Goal: Transaction & Acquisition: Purchase product/service

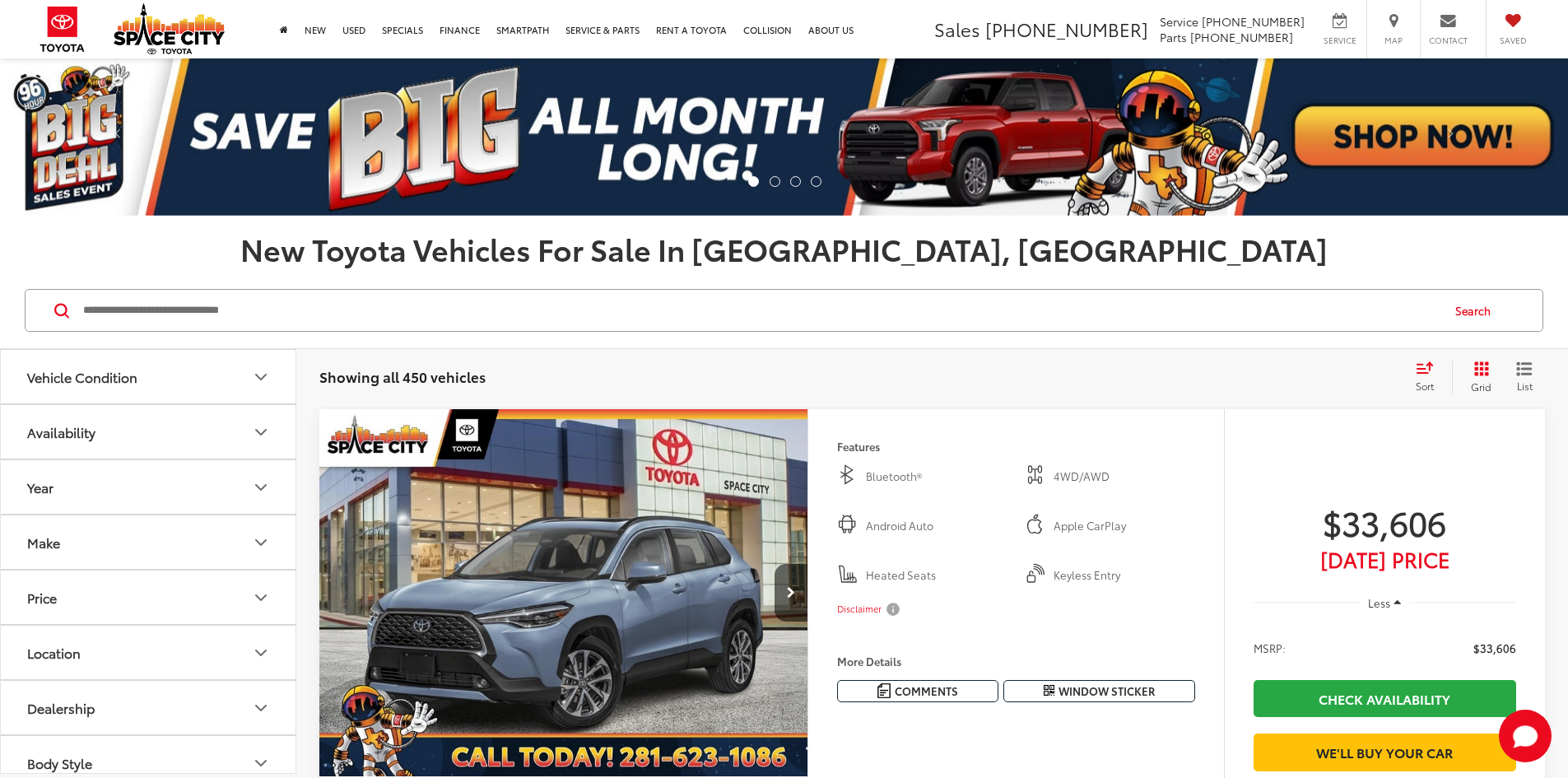
click at [263, 378] on icon "Vehicle Condition" at bounding box center [261, 376] width 10 height 5
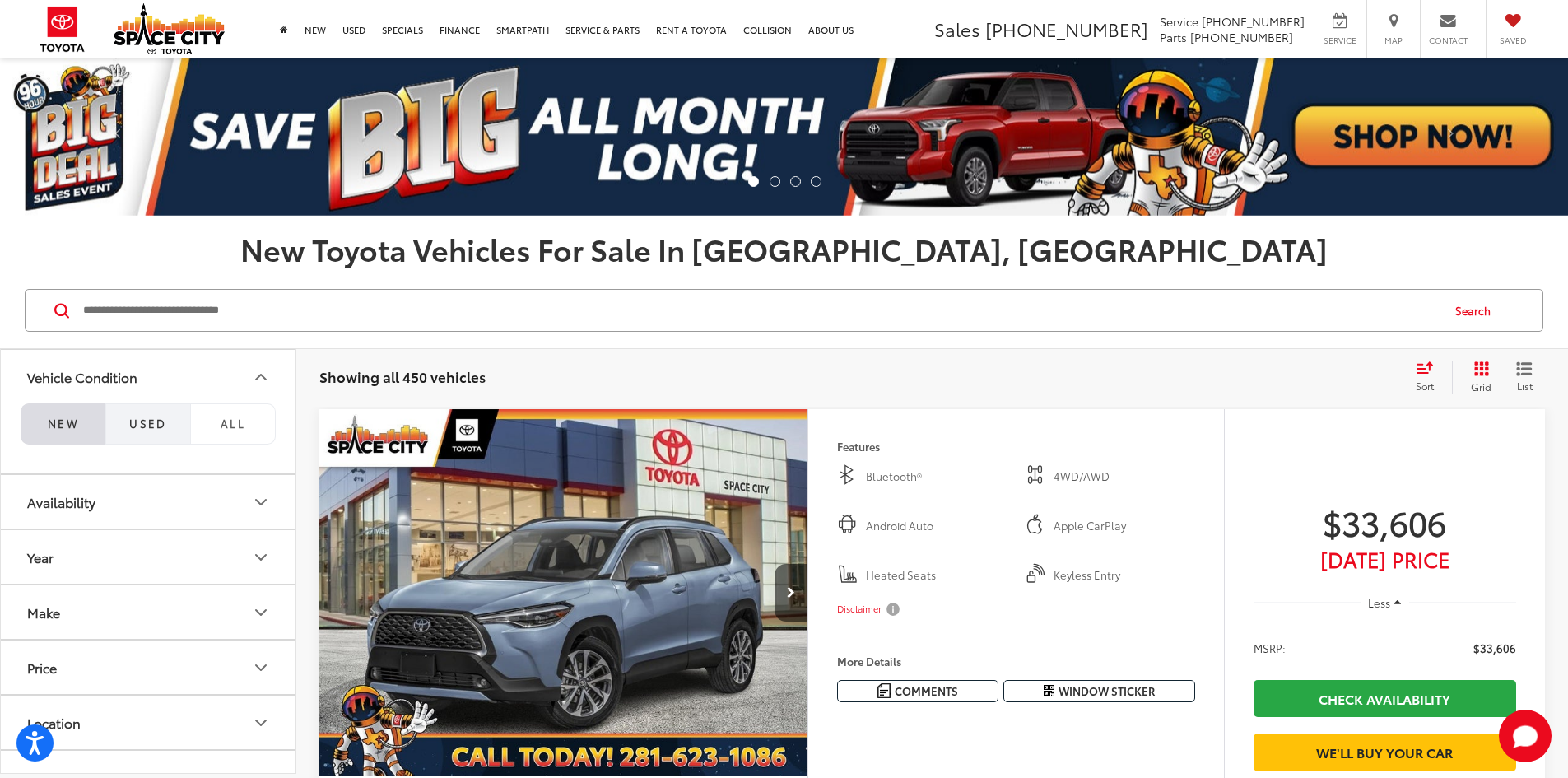
click at [145, 425] on span "Used" at bounding box center [148, 423] width 38 height 15
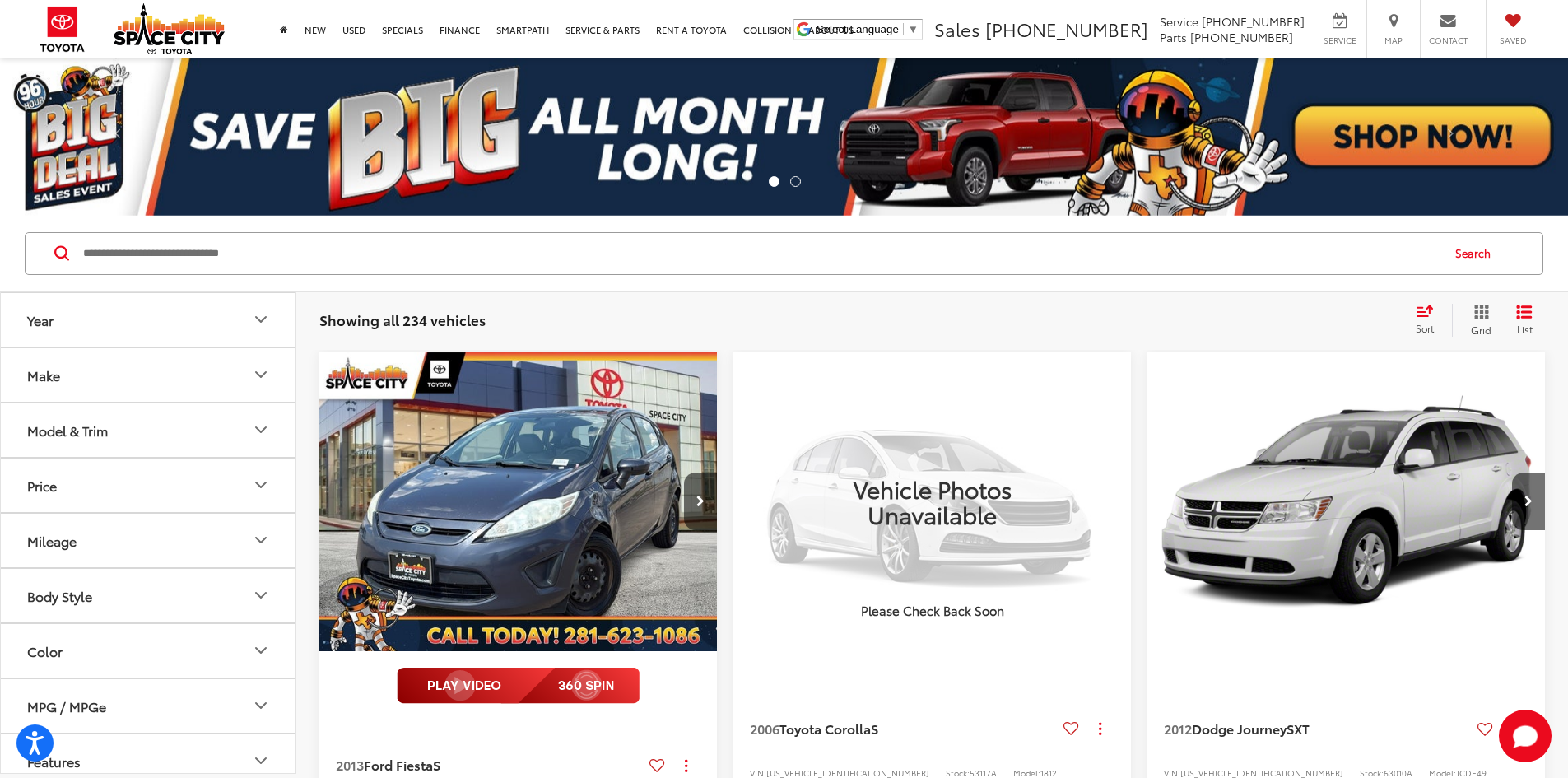
click at [265, 380] on icon "Make" at bounding box center [261, 374] width 20 height 20
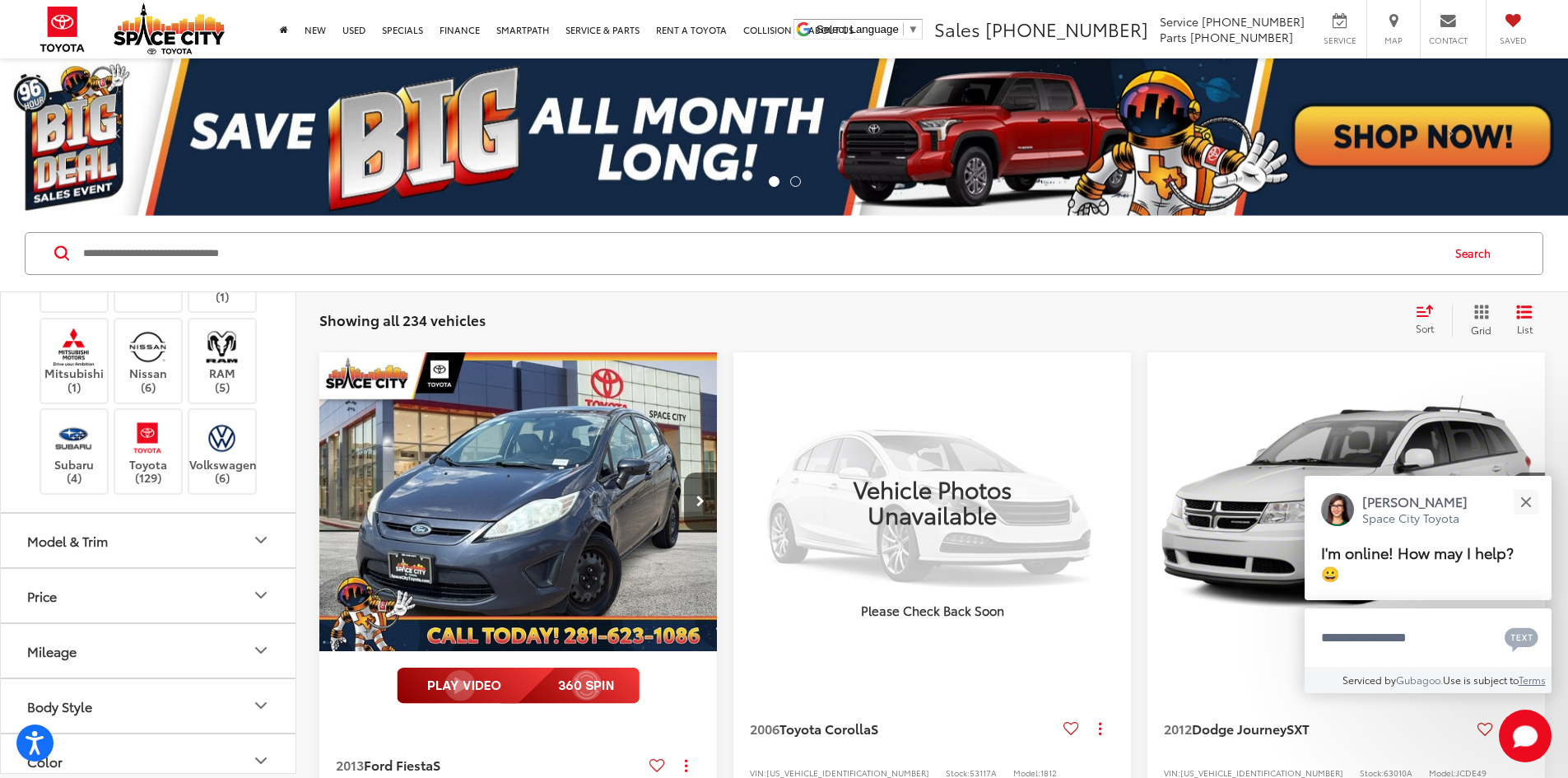
scroll to position [412, 0]
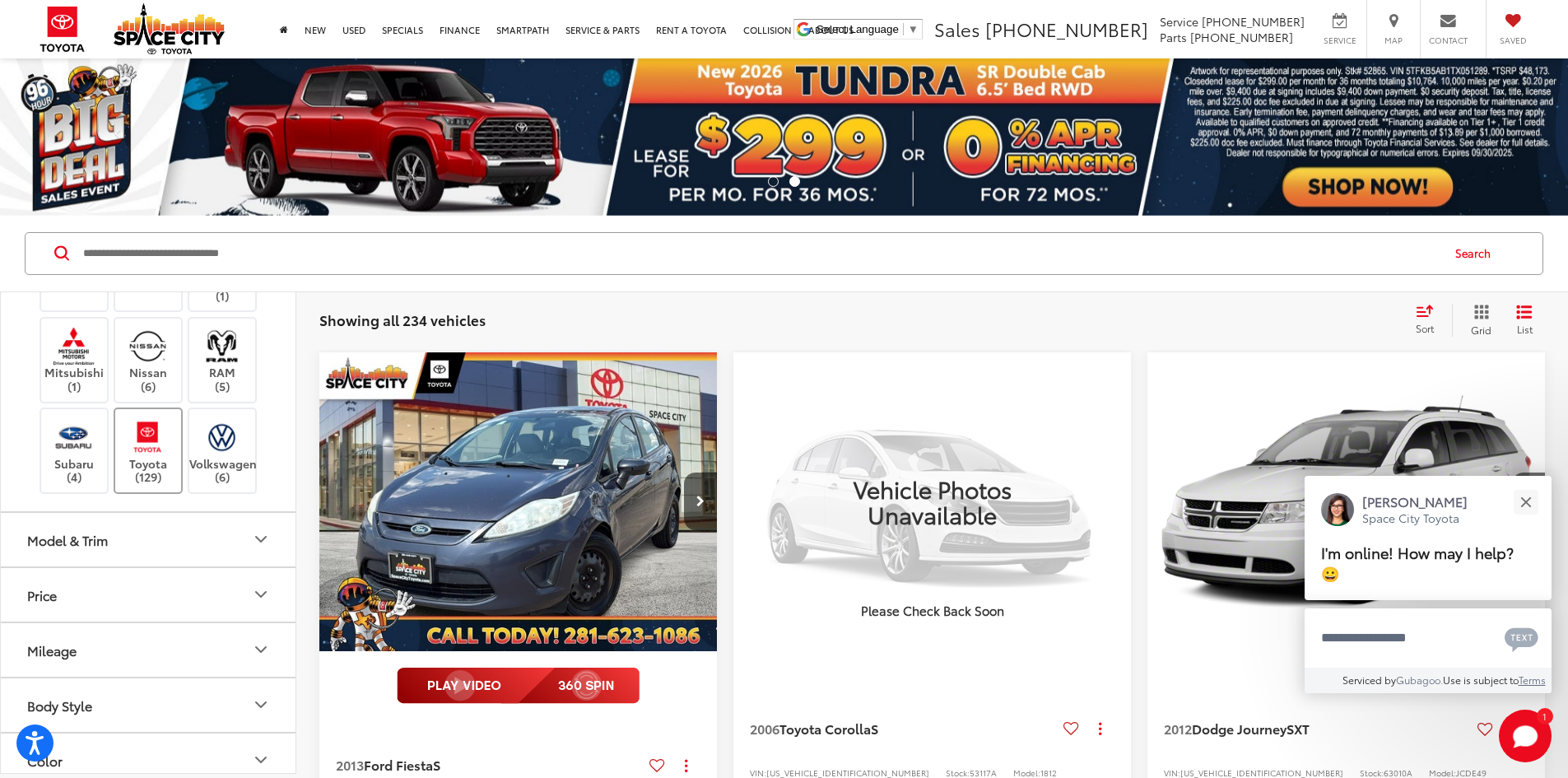
click at [150, 456] on img at bounding box center [148, 436] width 45 height 39
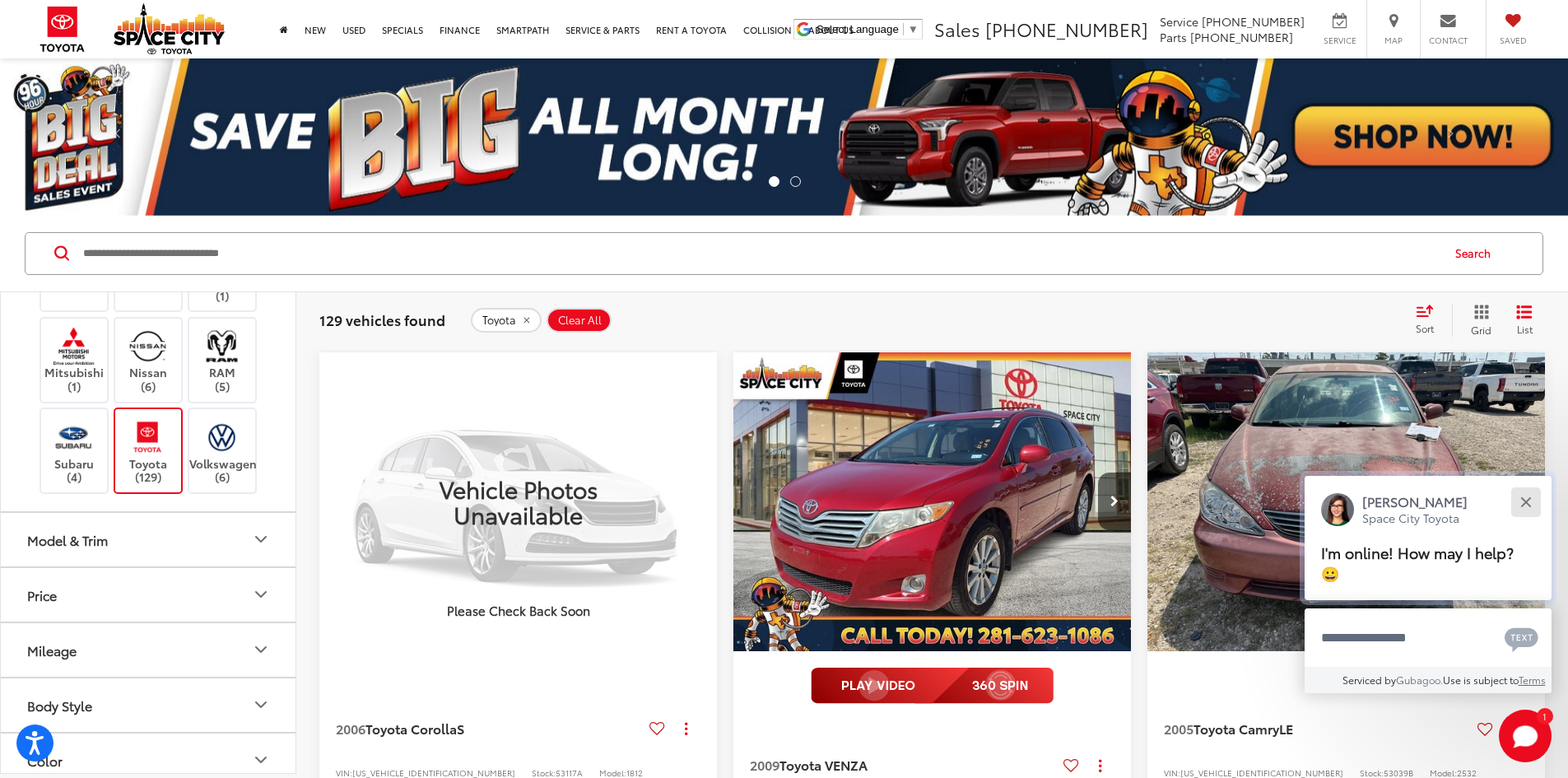
click at [1532, 499] on button "Close" at bounding box center [1525, 501] width 35 height 35
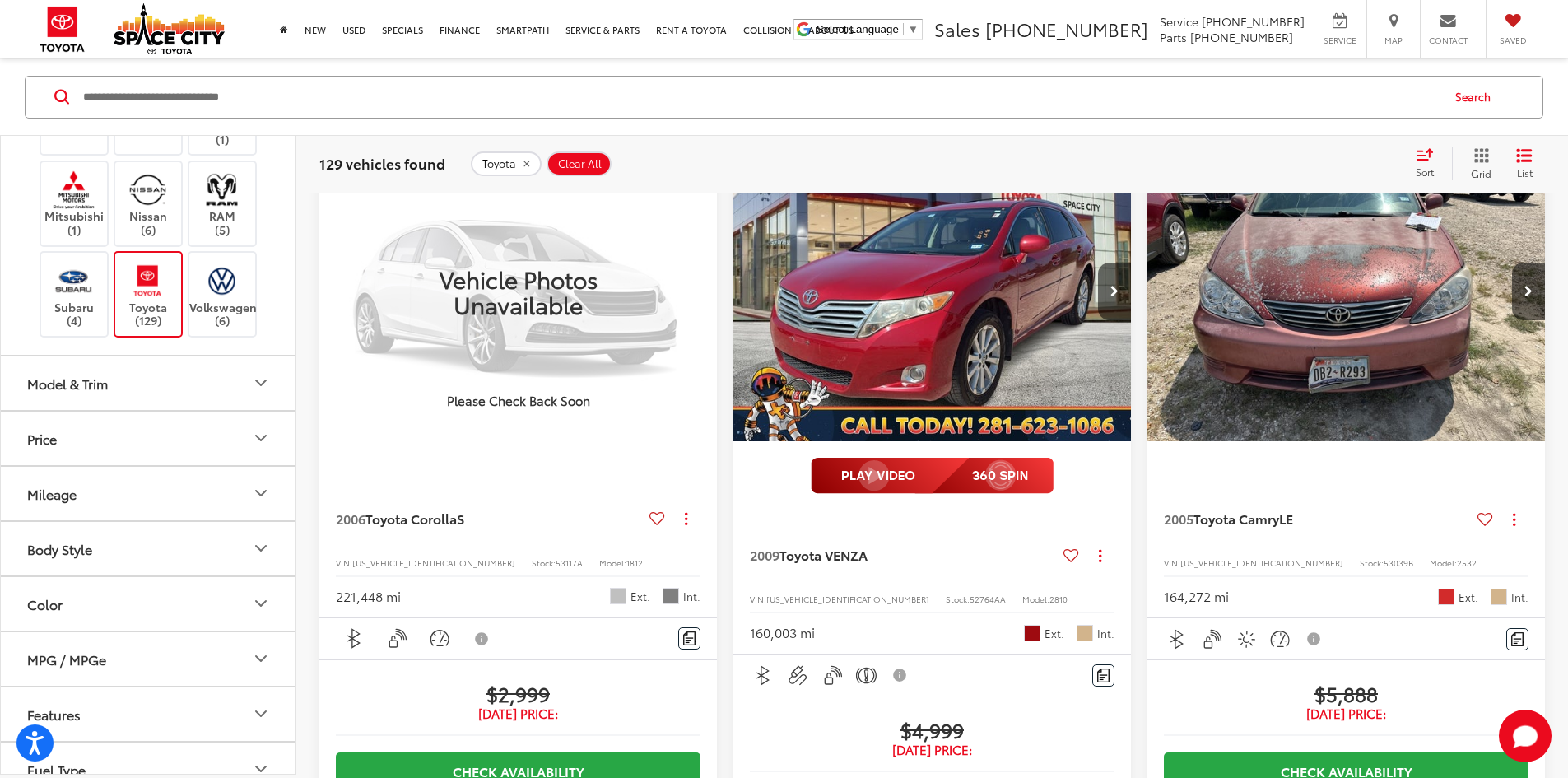
scroll to position [247, 0]
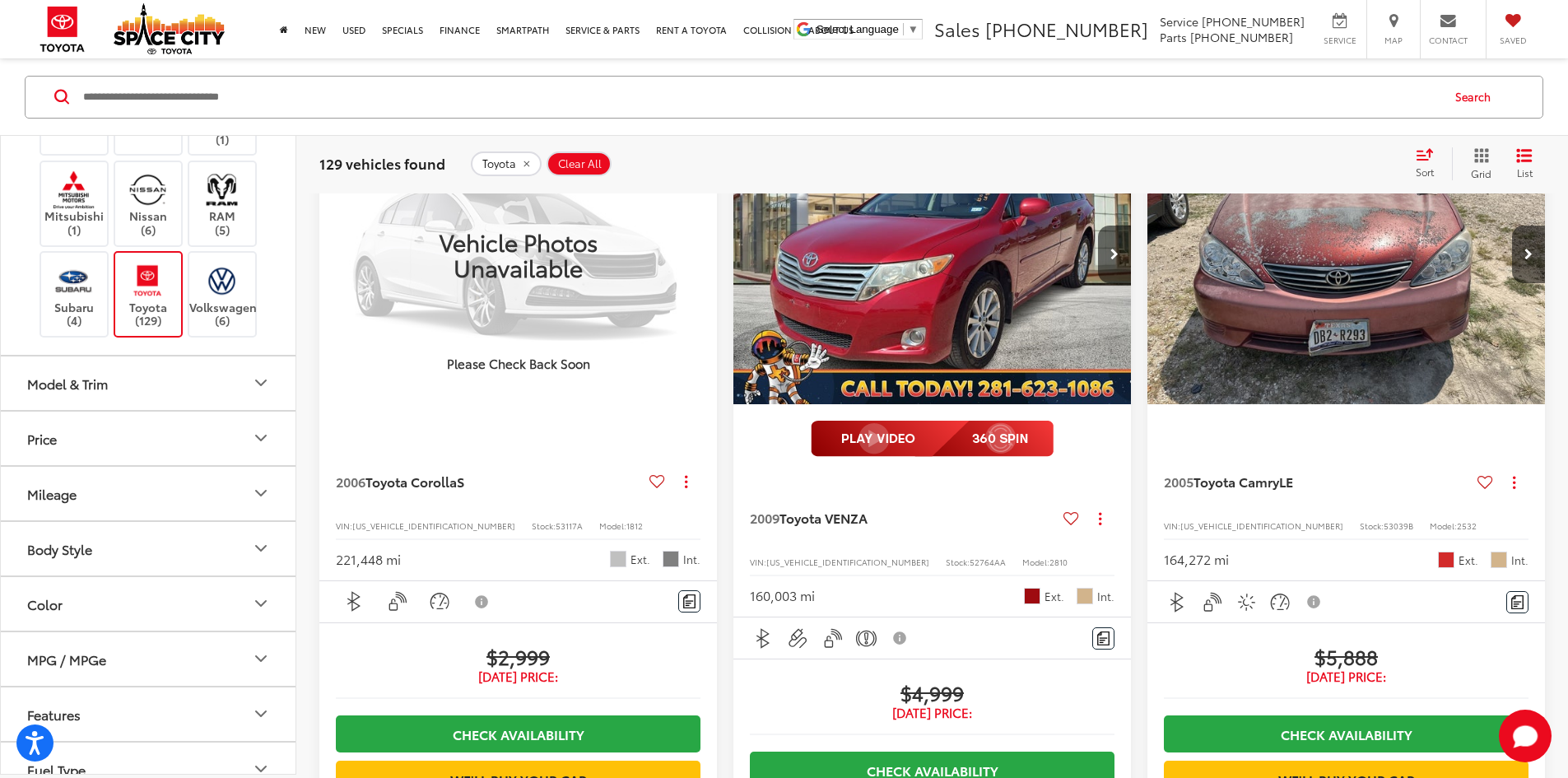
click at [214, 409] on button "Model & Trim" at bounding box center [149, 382] width 296 height 54
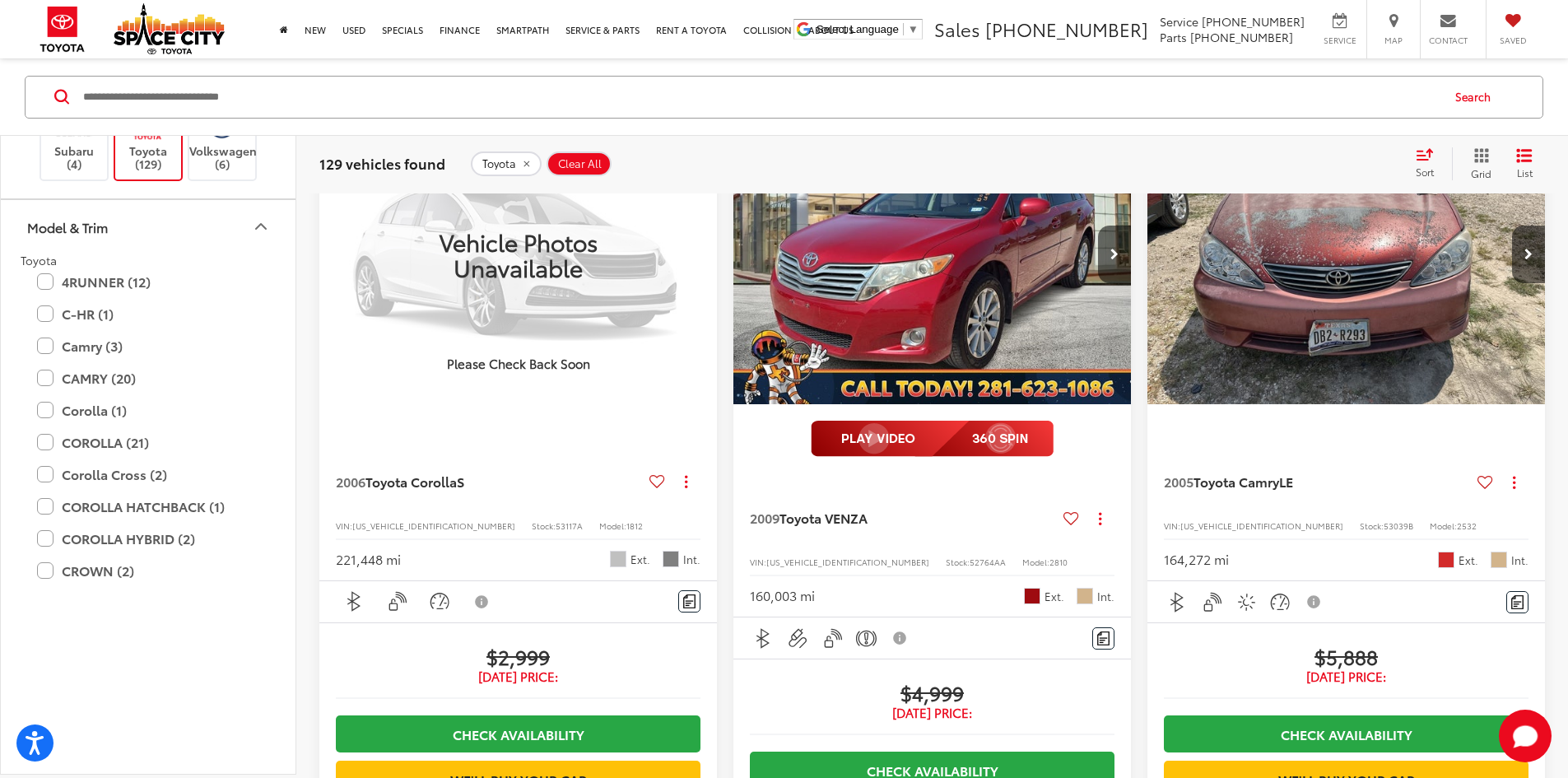
scroll to position [658, 0]
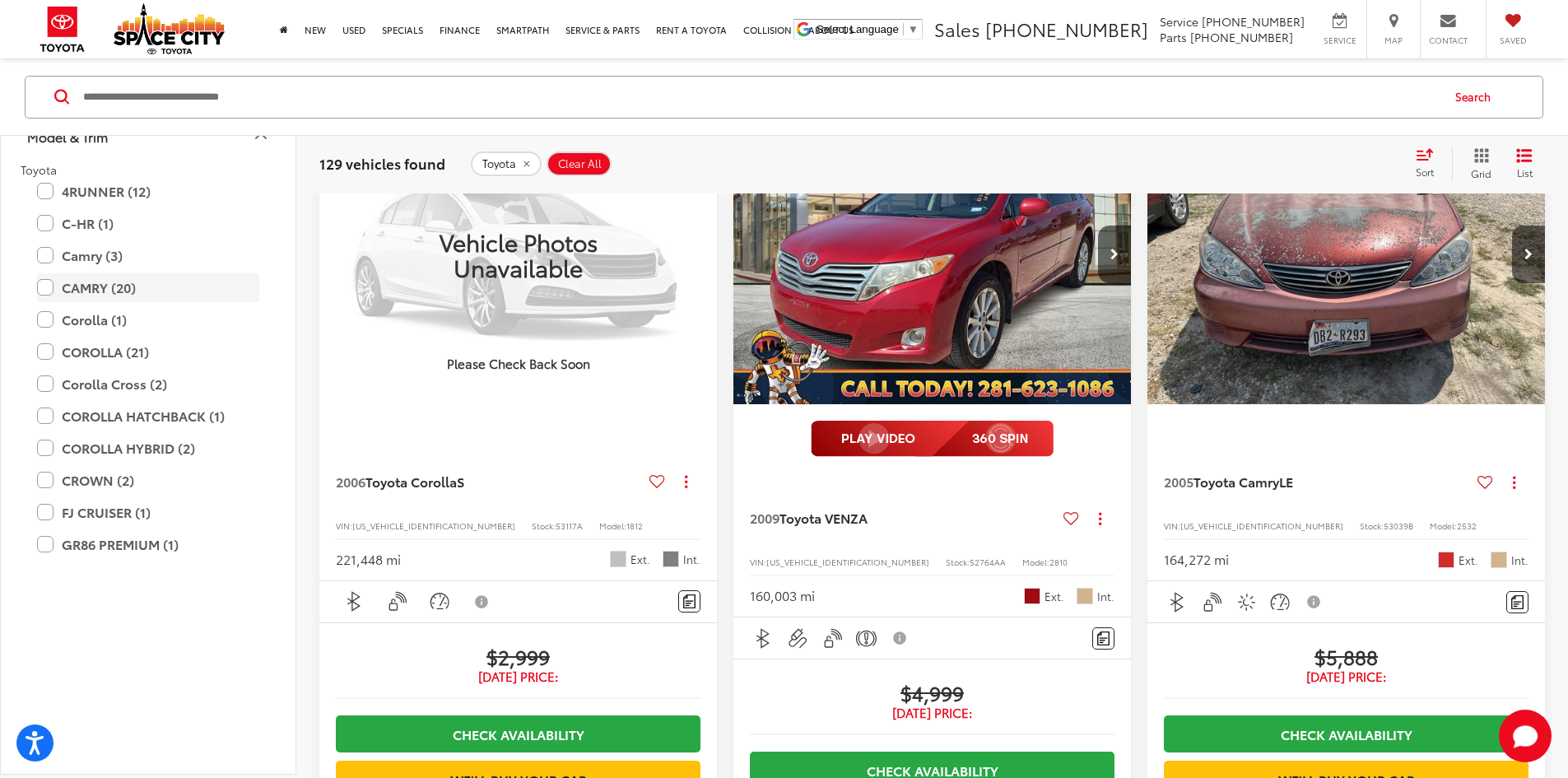
click at [42, 301] on label "CAMRY (20)" at bounding box center [148, 287] width 223 height 29
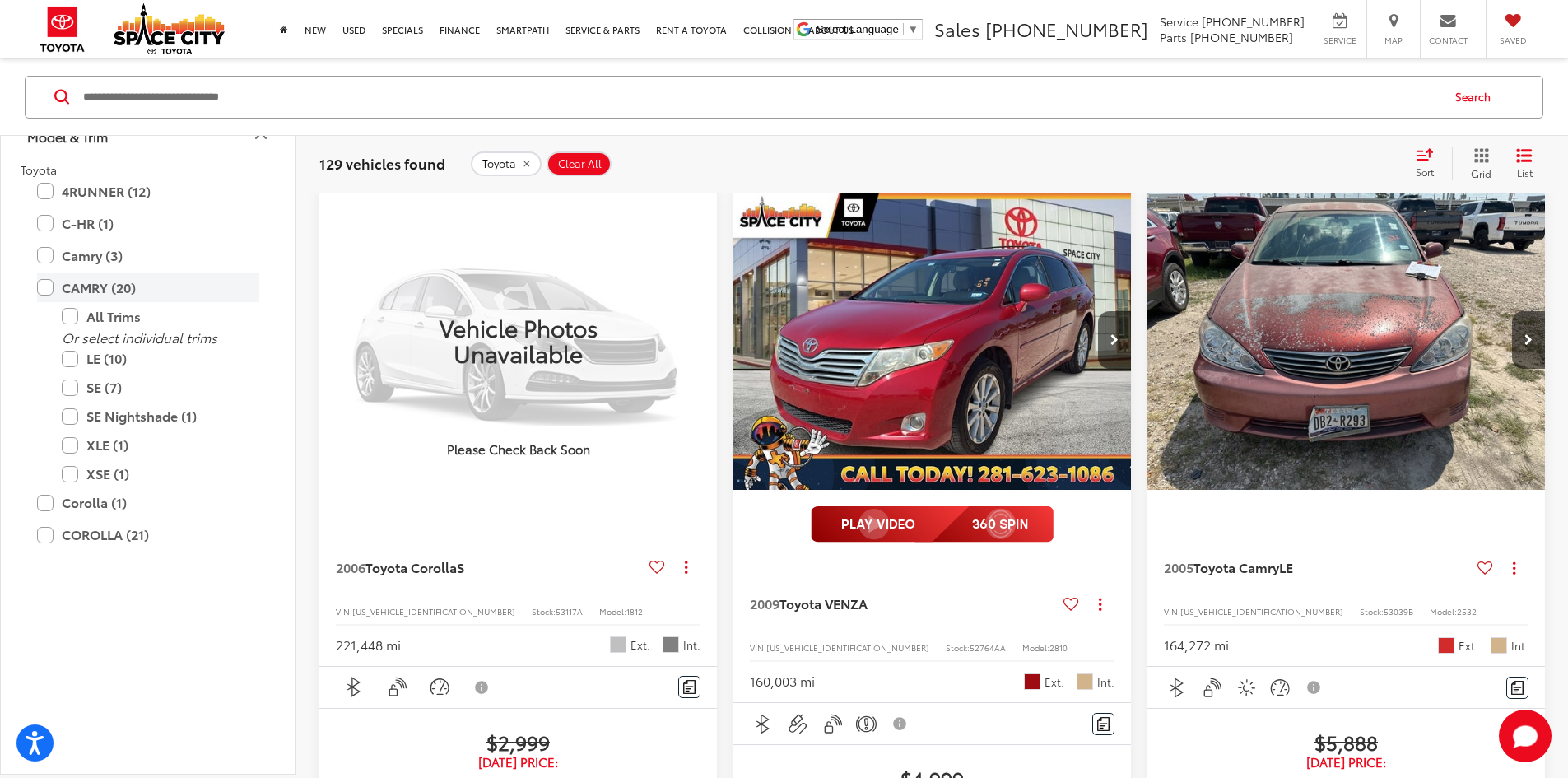
scroll to position [157, 0]
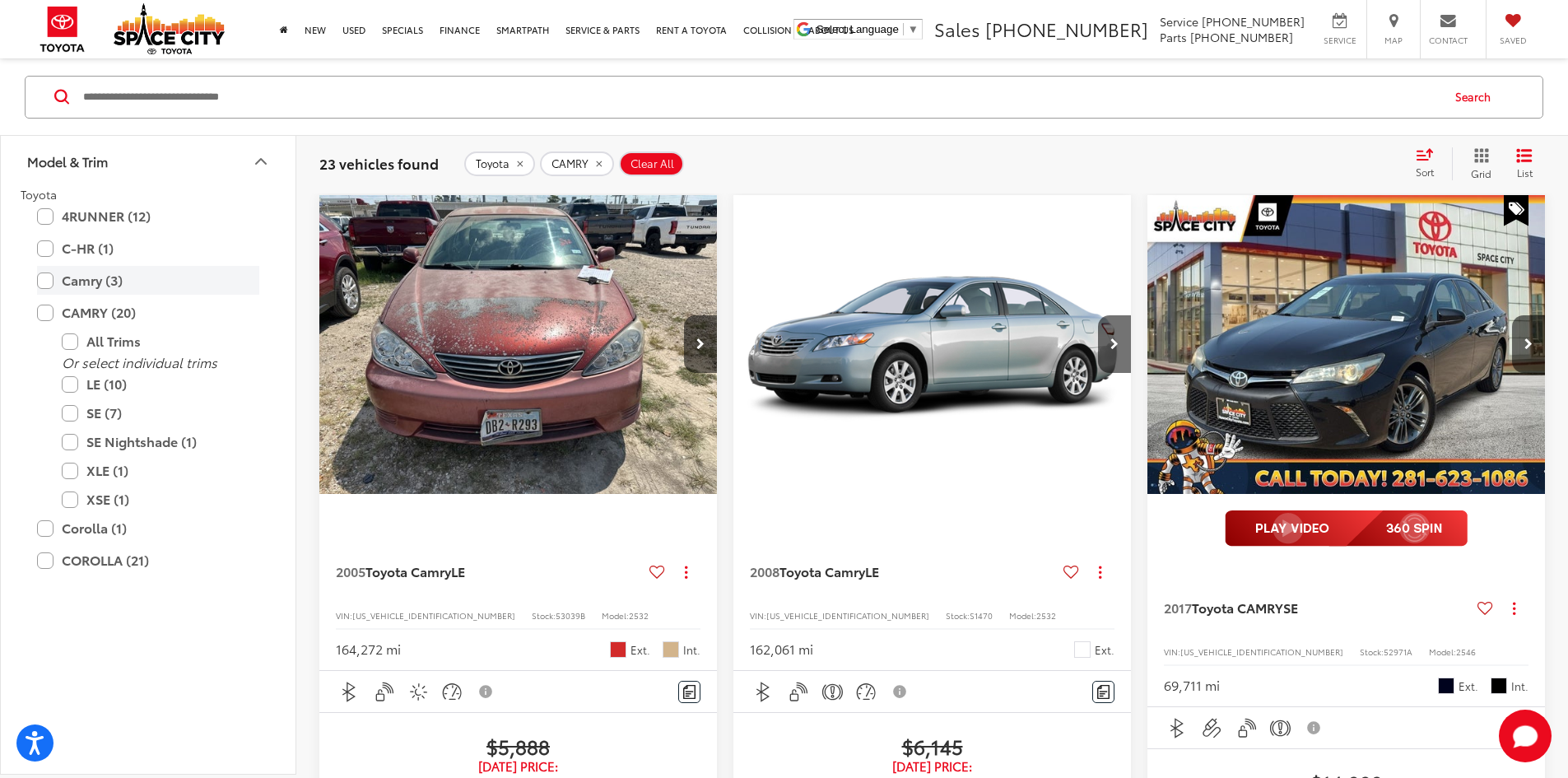
click at [48, 294] on label "Camry (3)" at bounding box center [148, 281] width 223 height 29
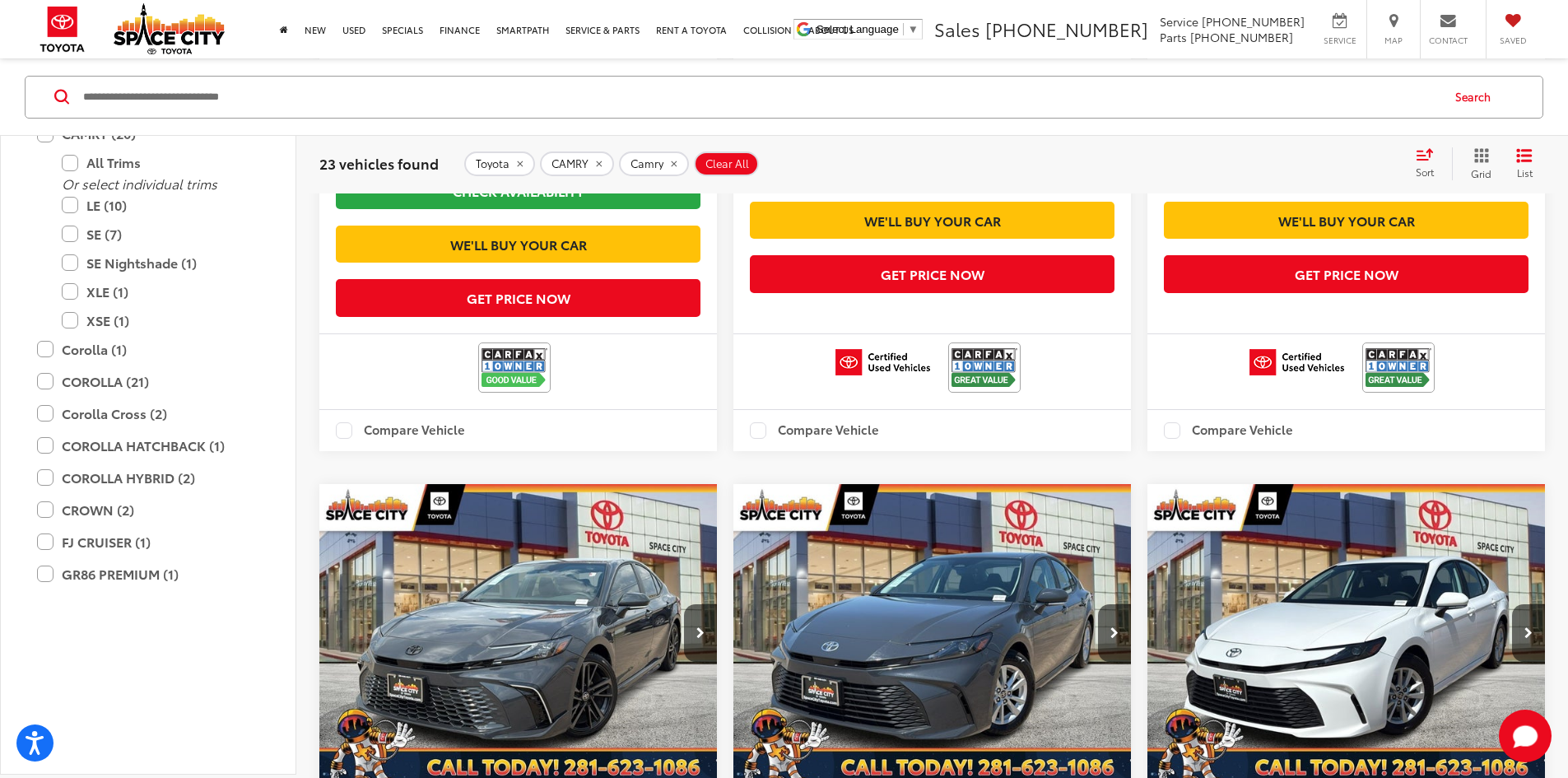
scroll to position [2791, 0]
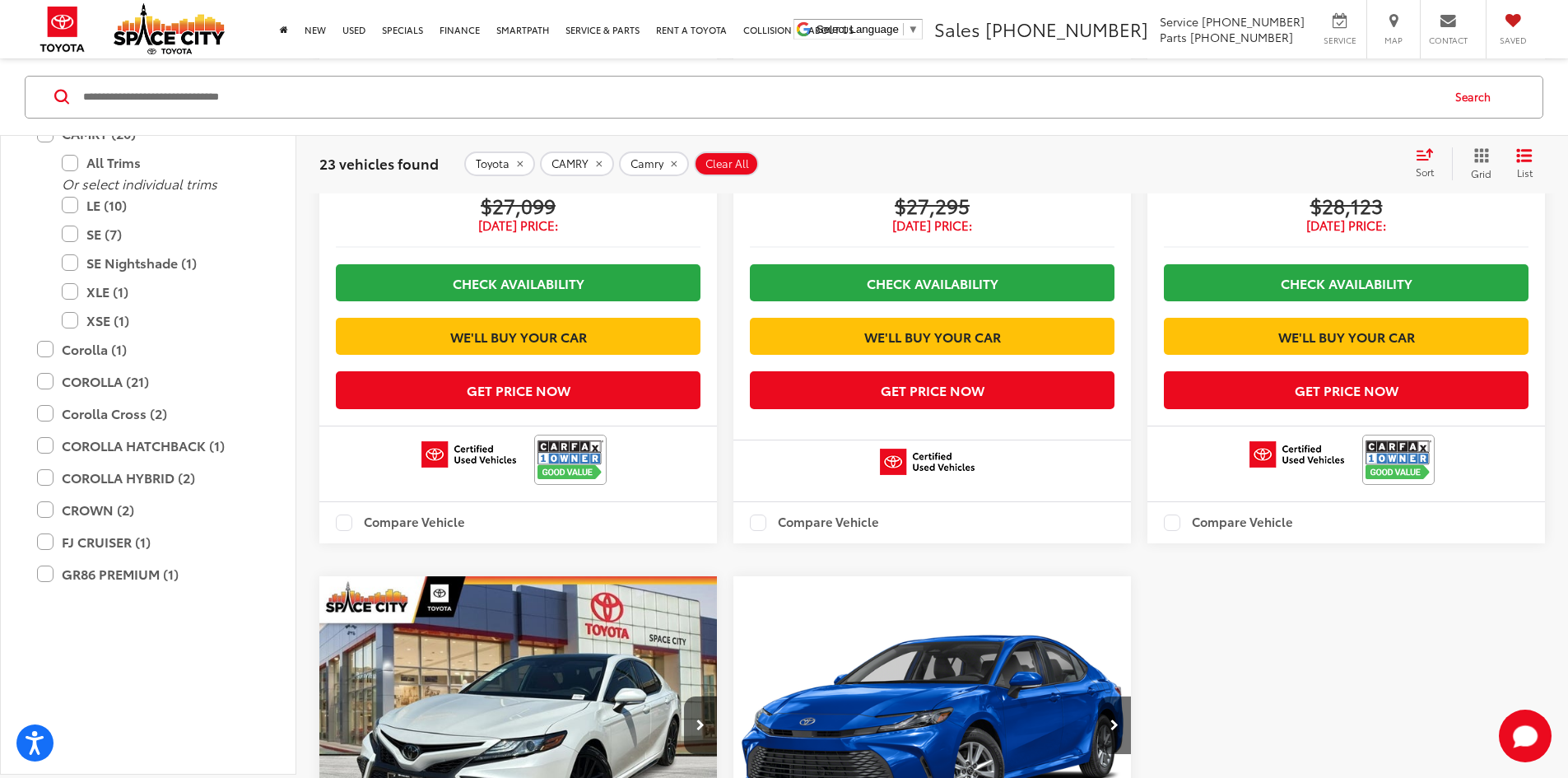
scroll to position [2663, 0]
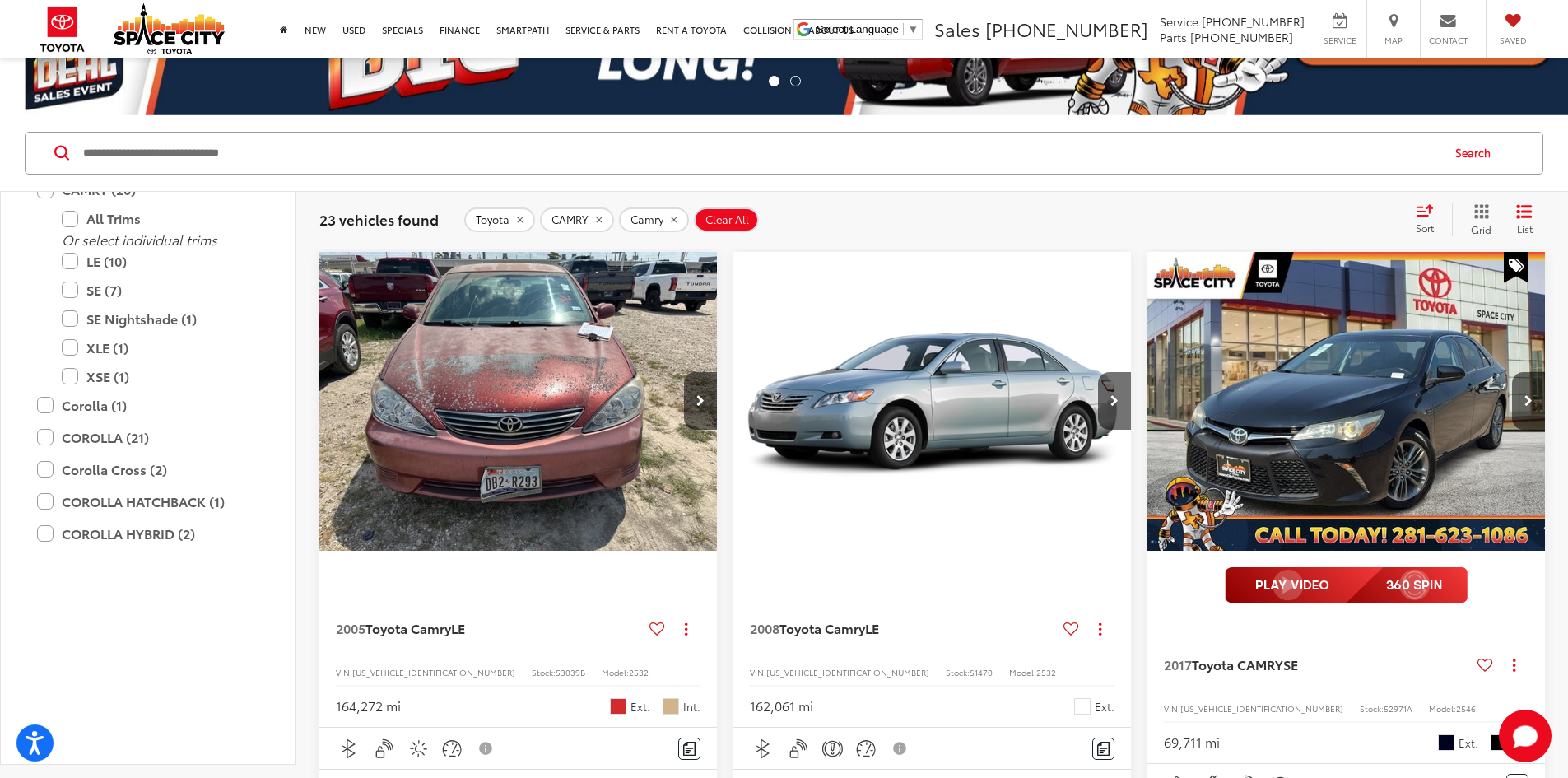
scroll to position [165, 0]
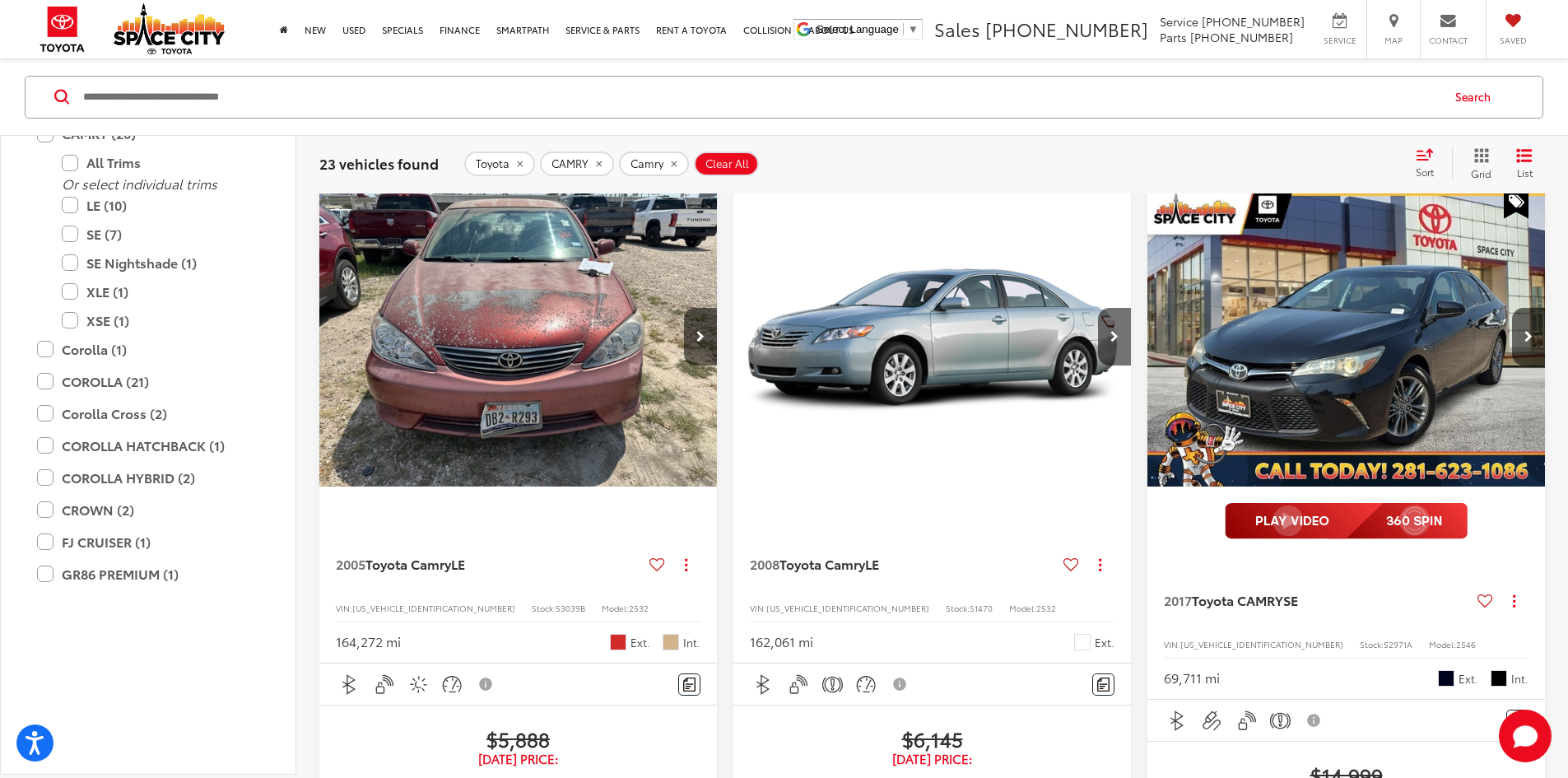
click at [1146, 292] on img "2017 Toyota CAMRY SE 0" at bounding box center [1346, 337] width 400 height 301
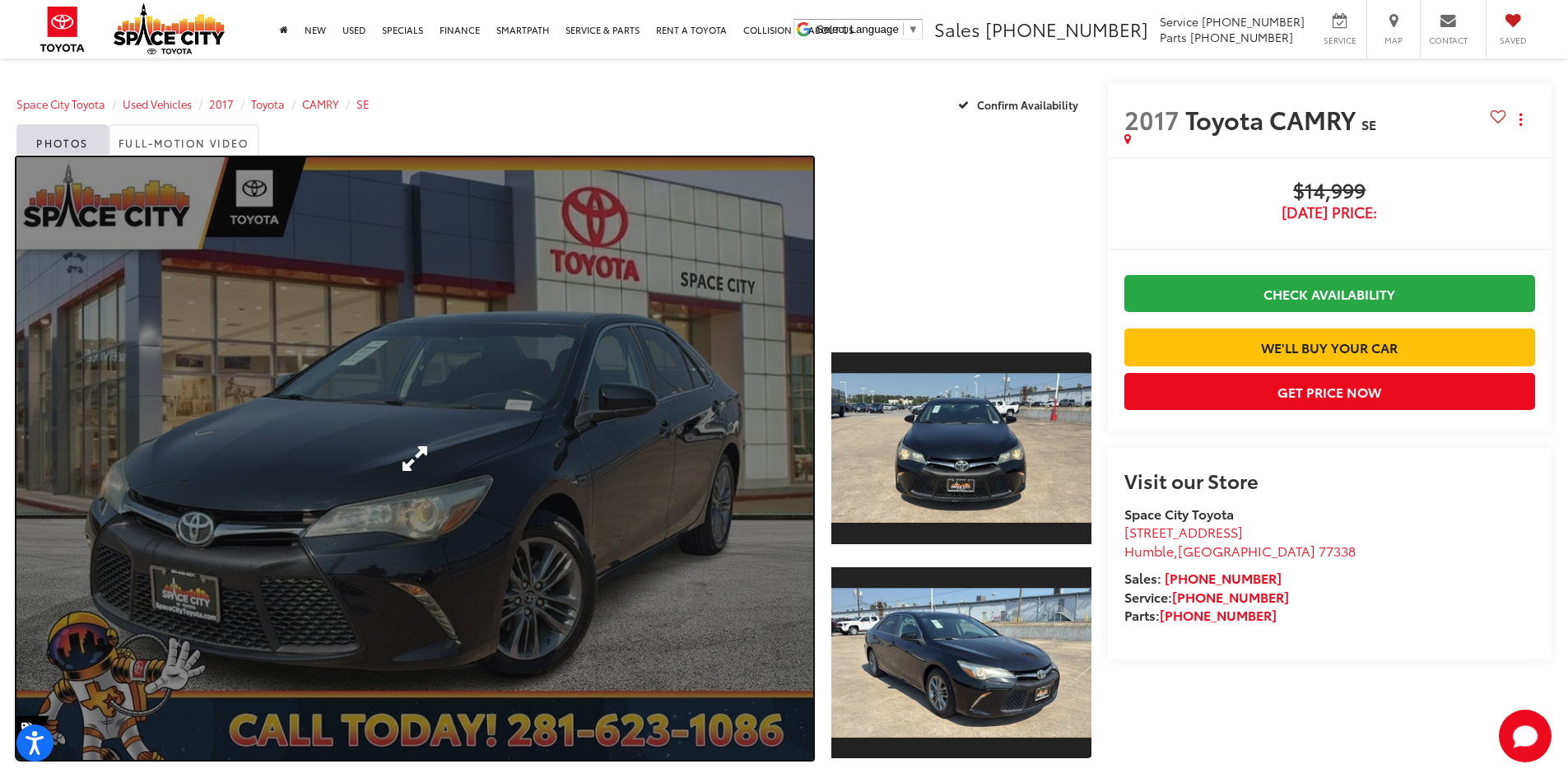
click at [569, 462] on link "Expand Photo 0" at bounding box center [414, 458] width 797 height 603
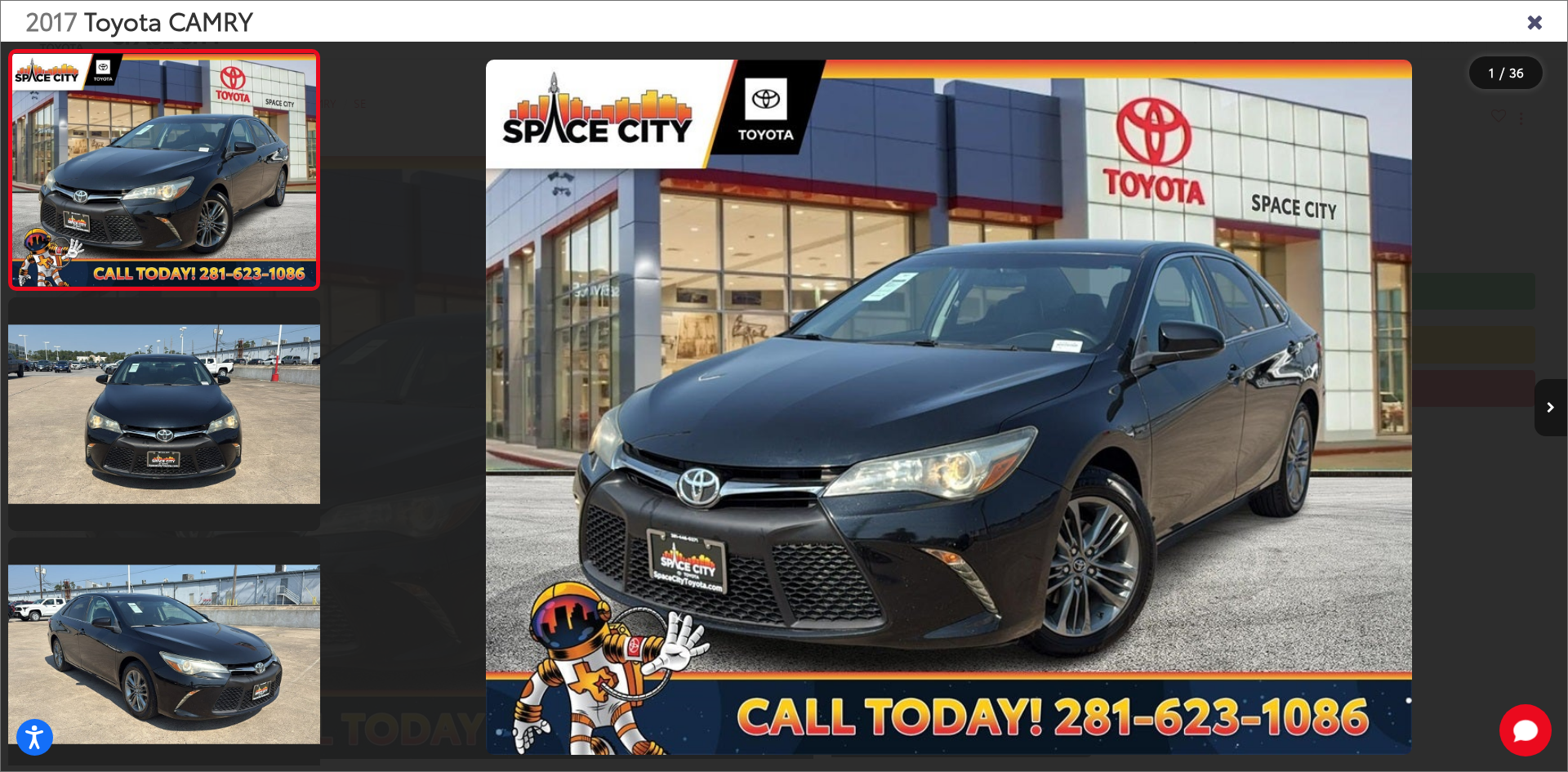
click at [1548, 412] on icon "Next image" at bounding box center [1550, 408] width 8 height 12
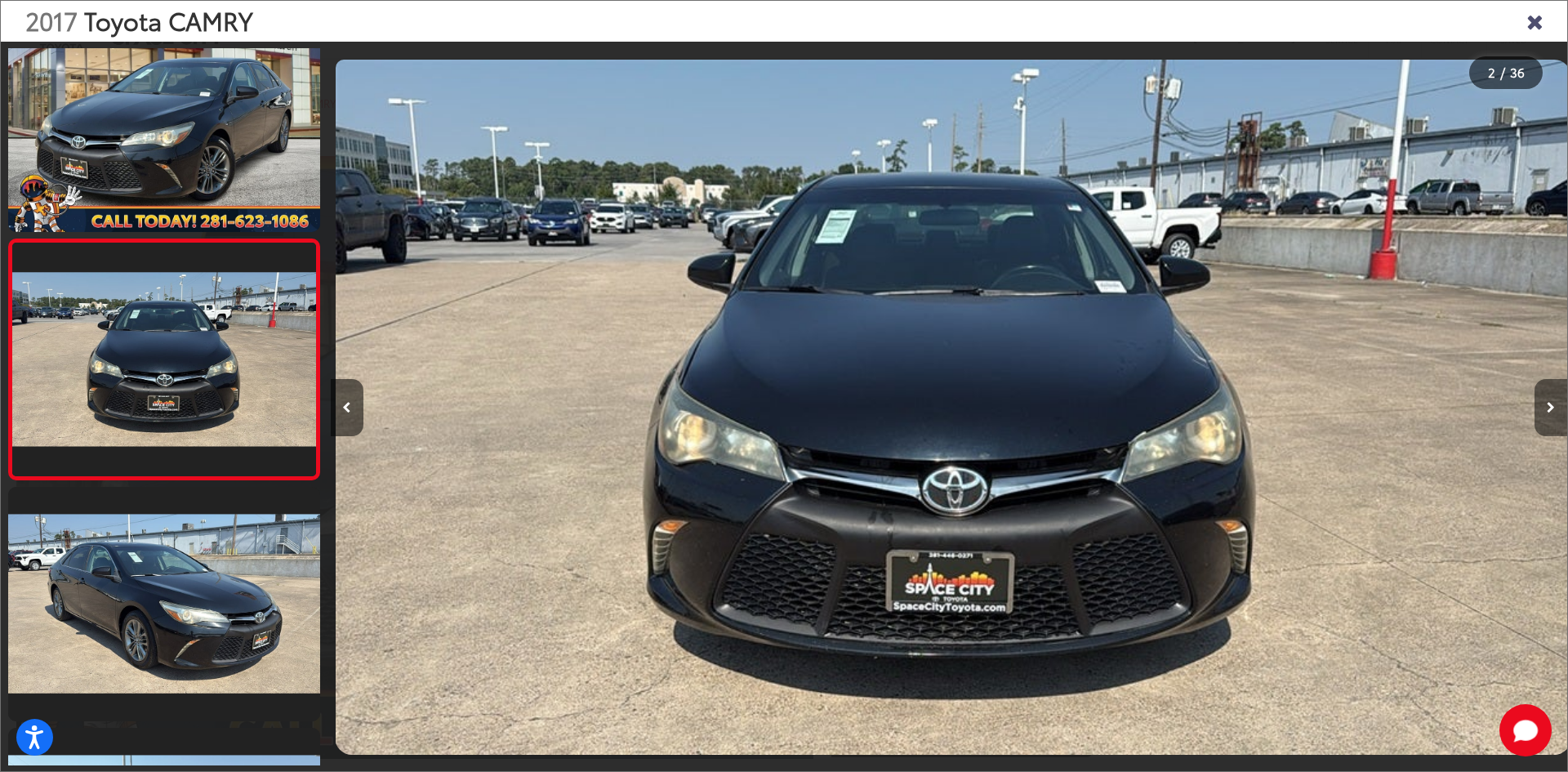
scroll to position [0, 1236]
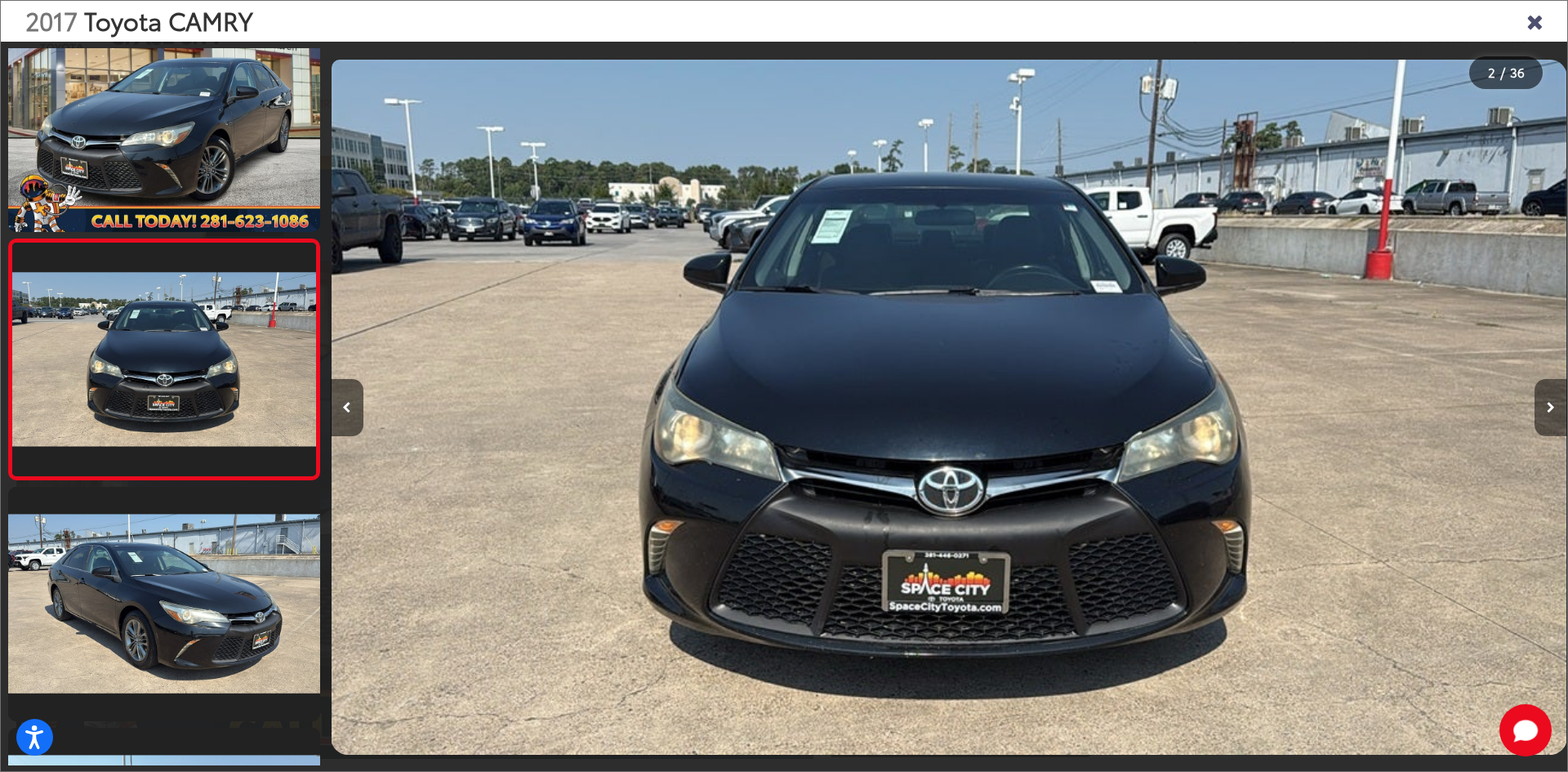
click at [1548, 412] on icon "Next image" at bounding box center [1550, 408] width 8 height 12
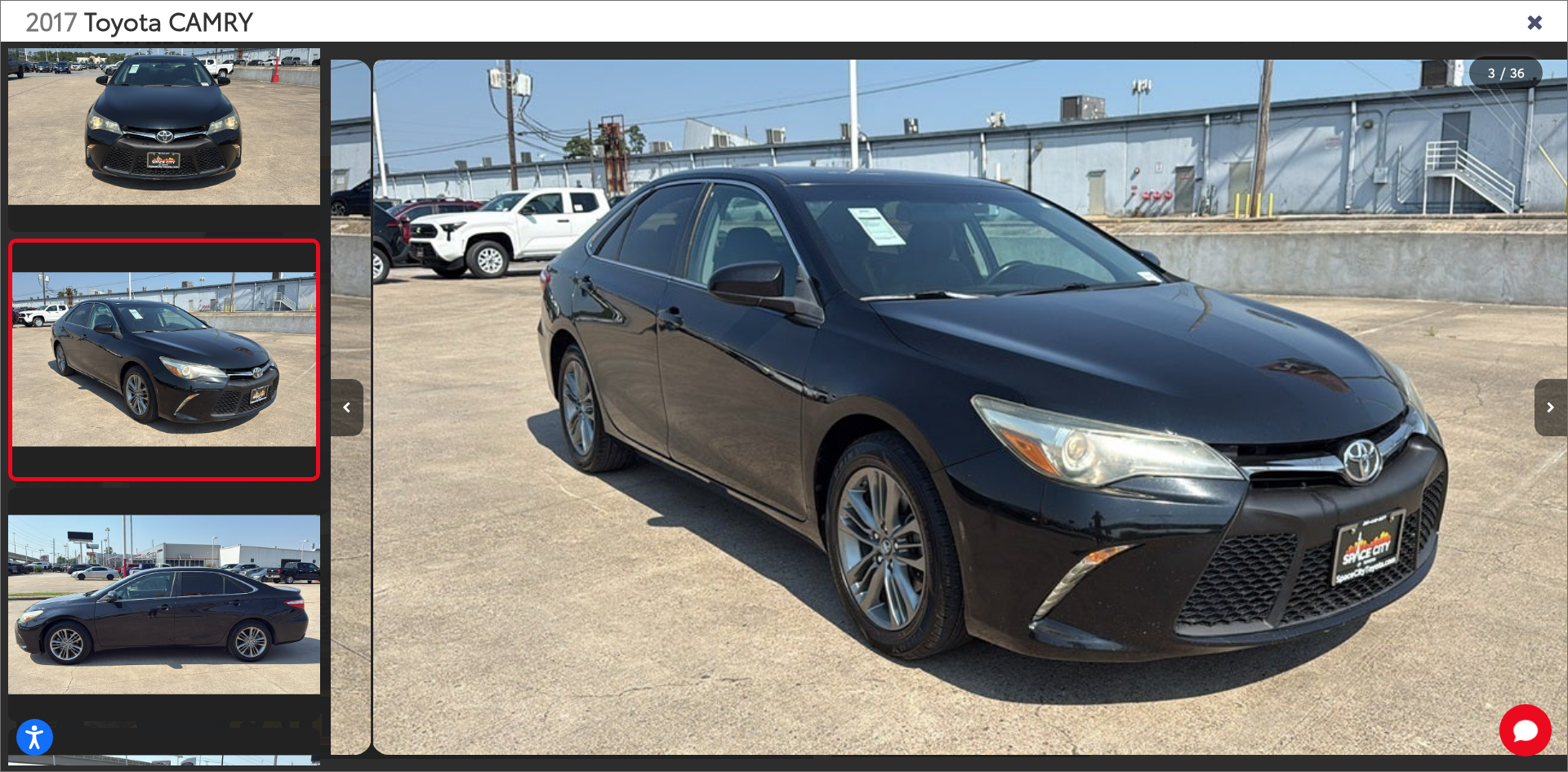
scroll to position [0, 2473]
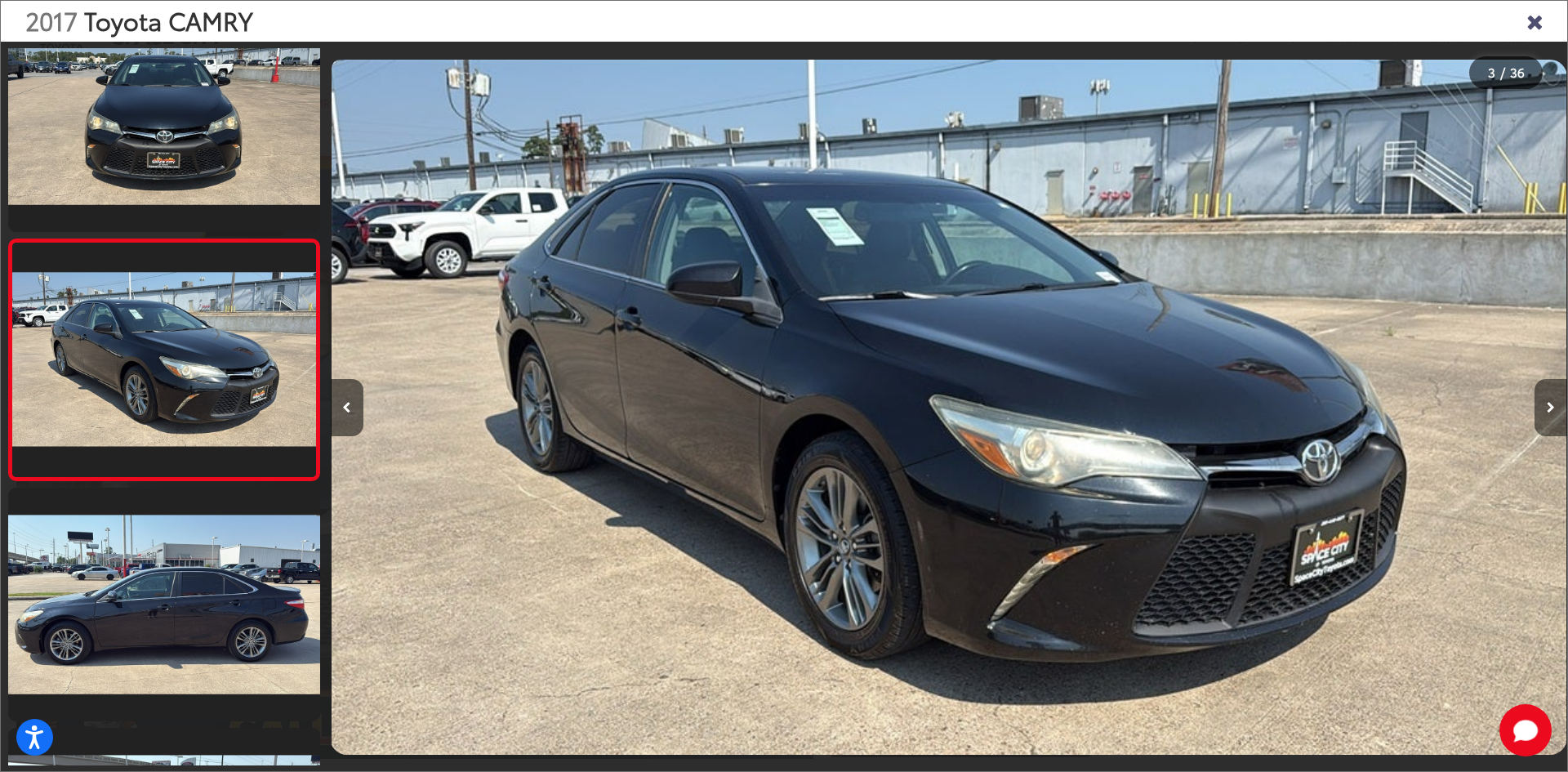
click at [1548, 412] on icon "Next image" at bounding box center [1550, 408] width 8 height 12
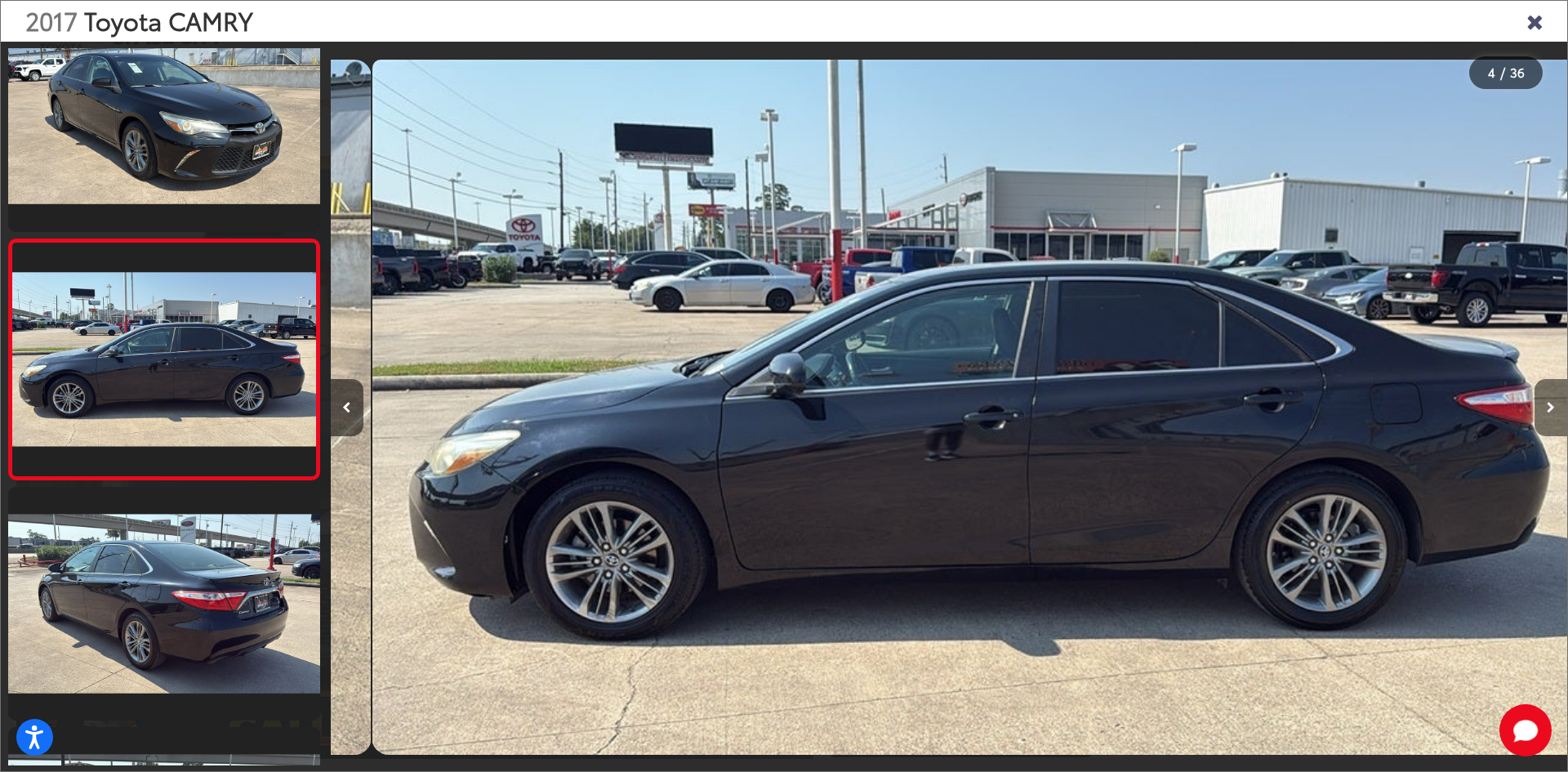
scroll to position [0, 3709]
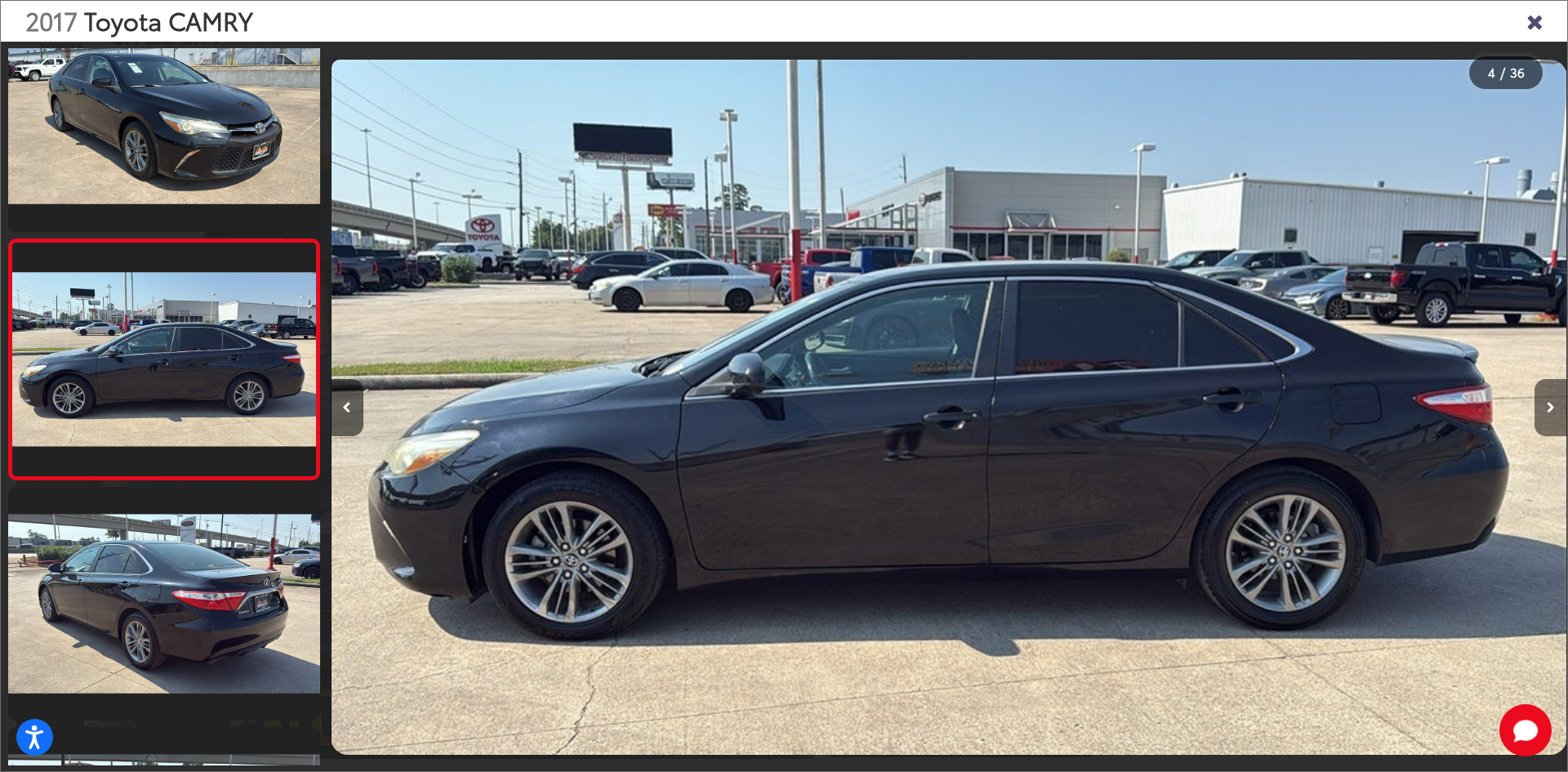
click at [1548, 412] on icon "Next image" at bounding box center [1550, 408] width 8 height 12
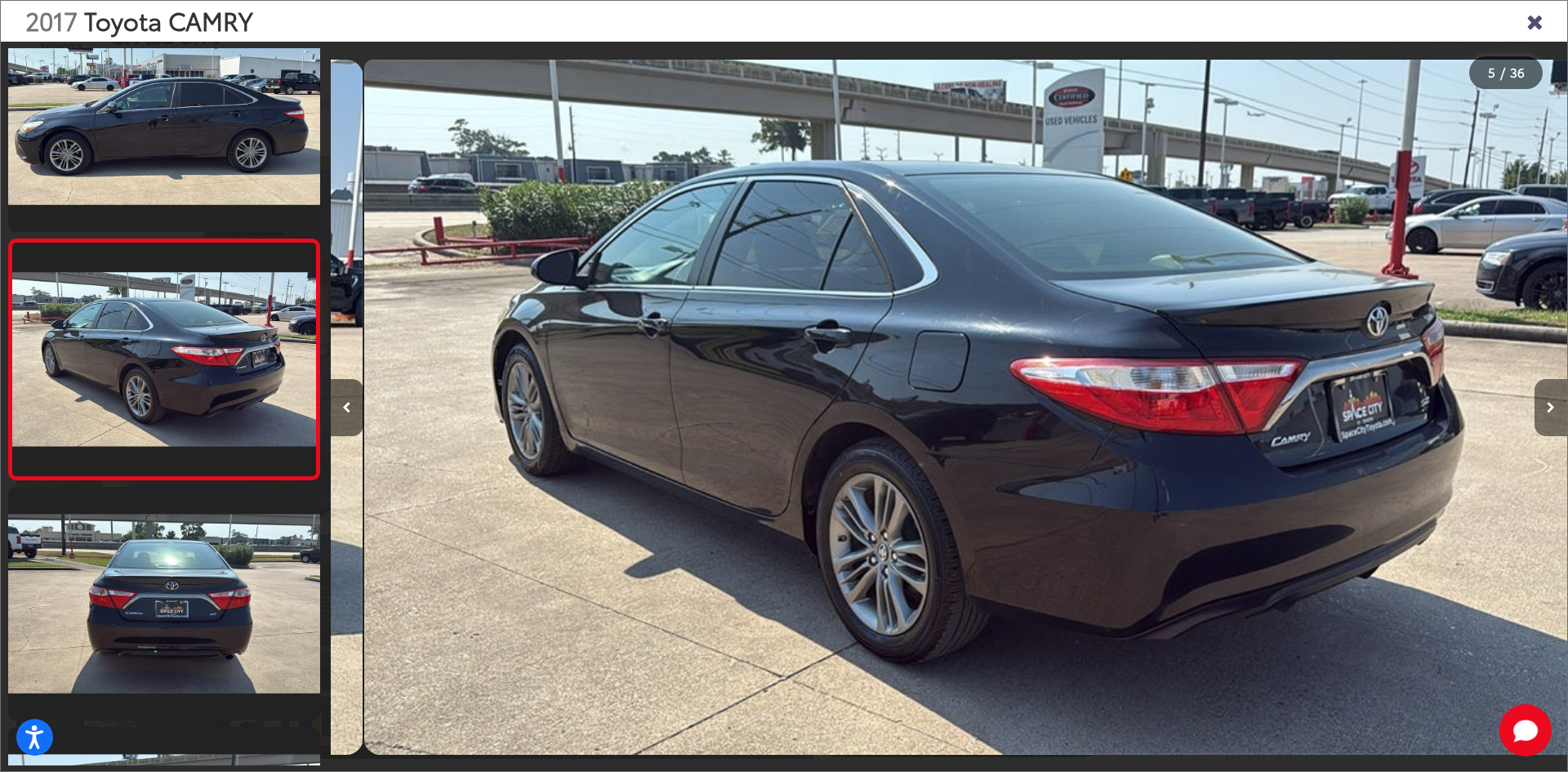
scroll to position [0, 4947]
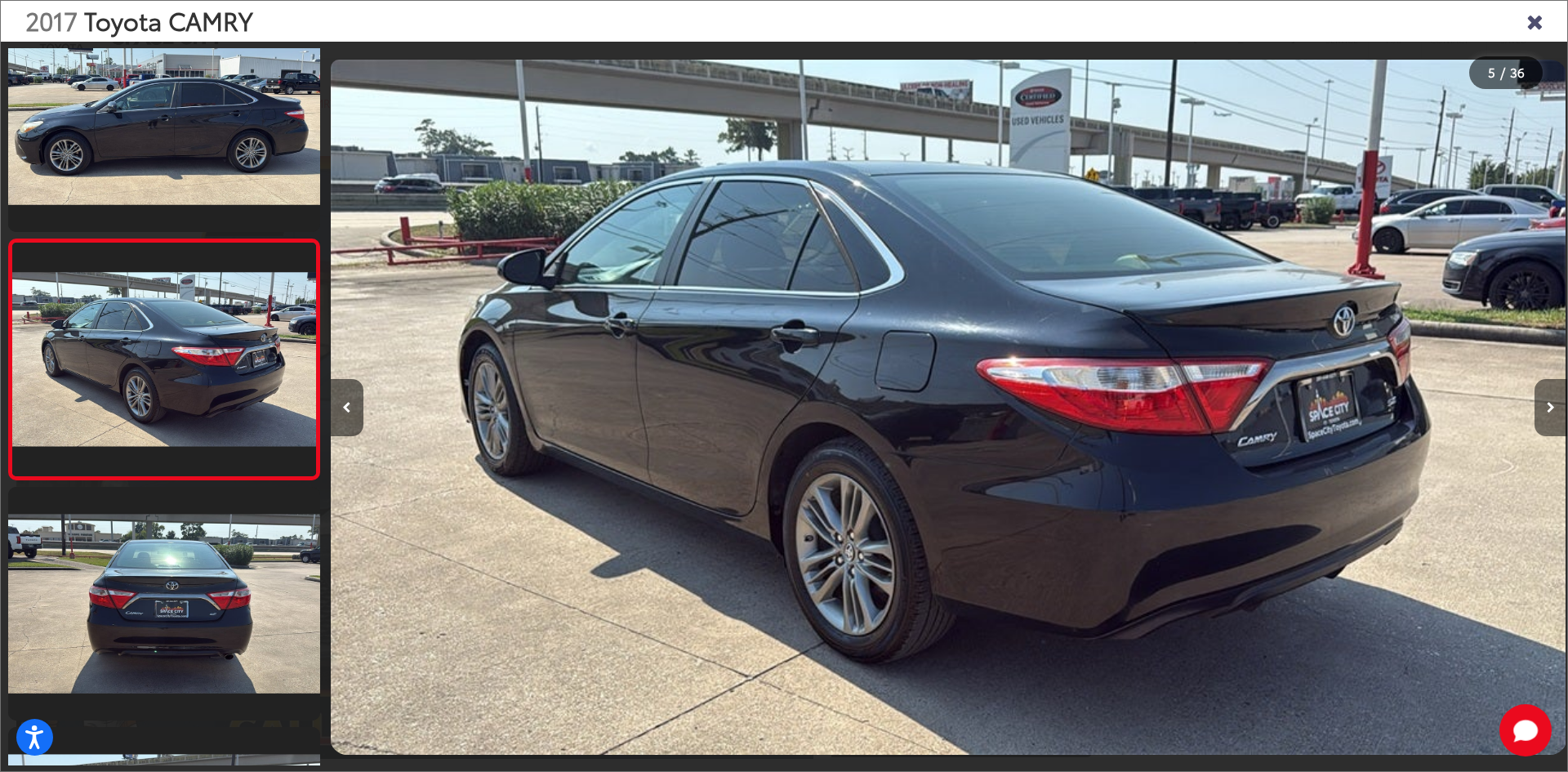
click at [1548, 412] on icon "Next image" at bounding box center [1550, 408] width 8 height 12
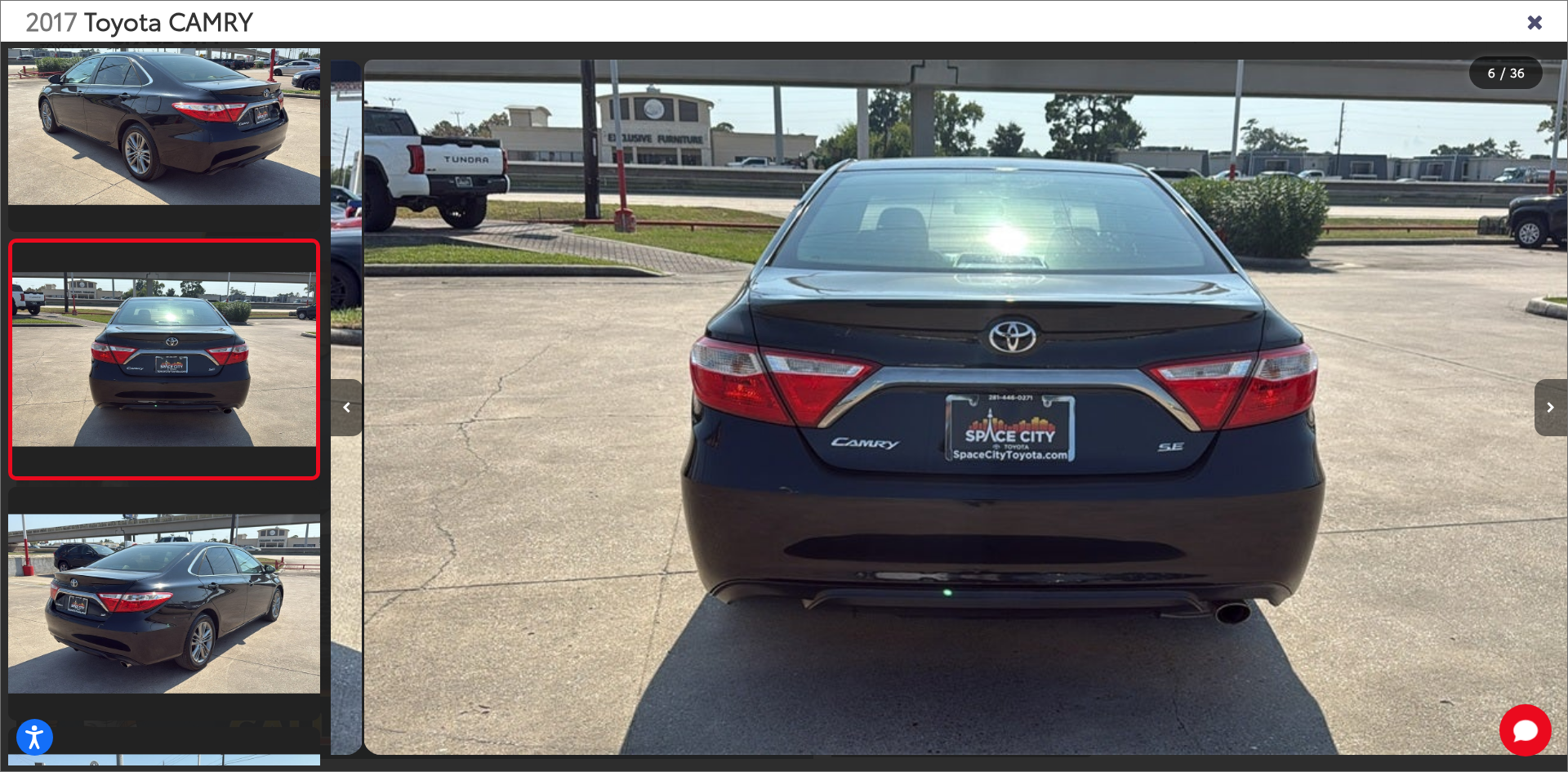
scroll to position [0, 6183]
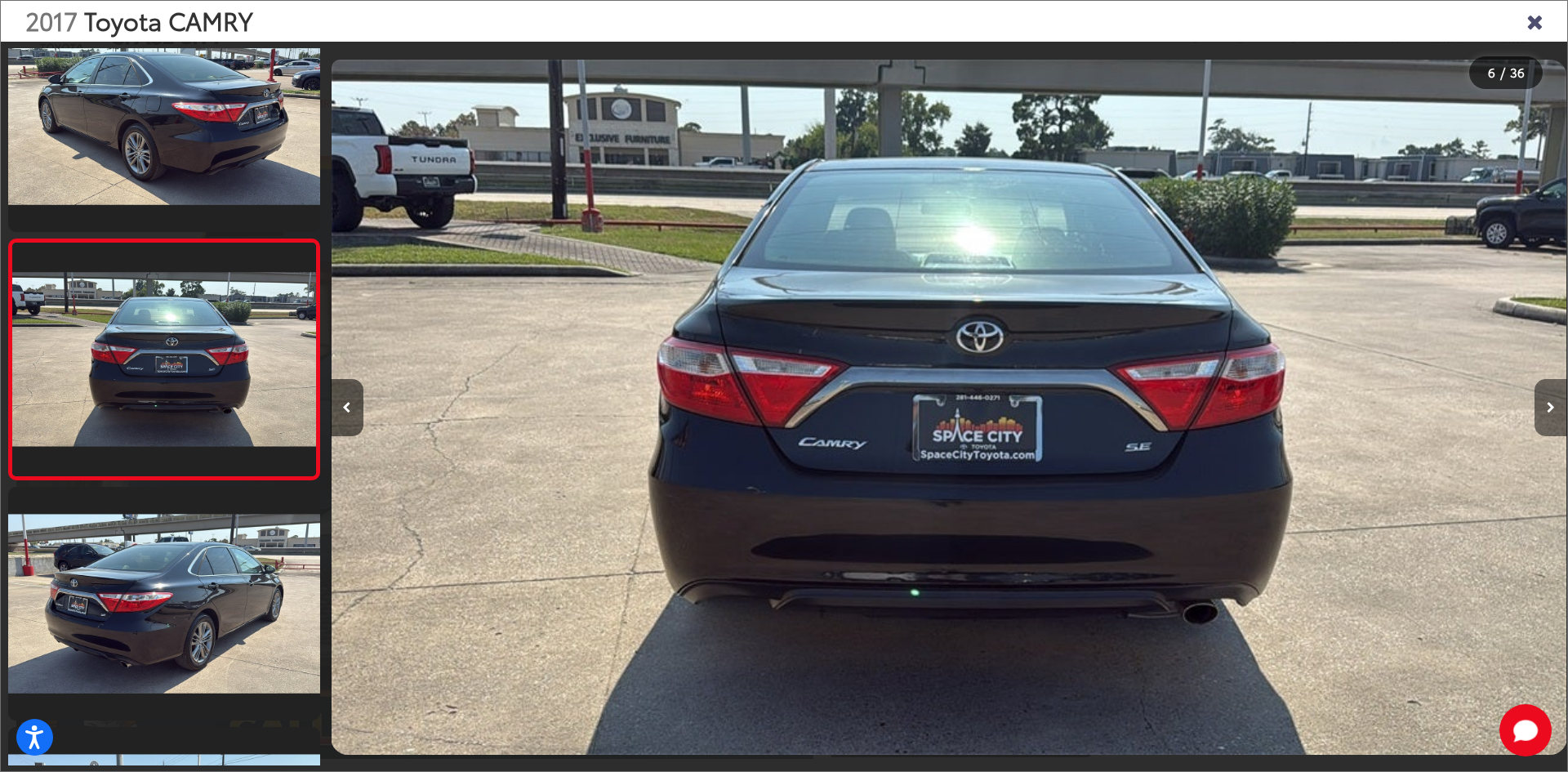
click at [1548, 412] on icon "Next image" at bounding box center [1550, 408] width 8 height 12
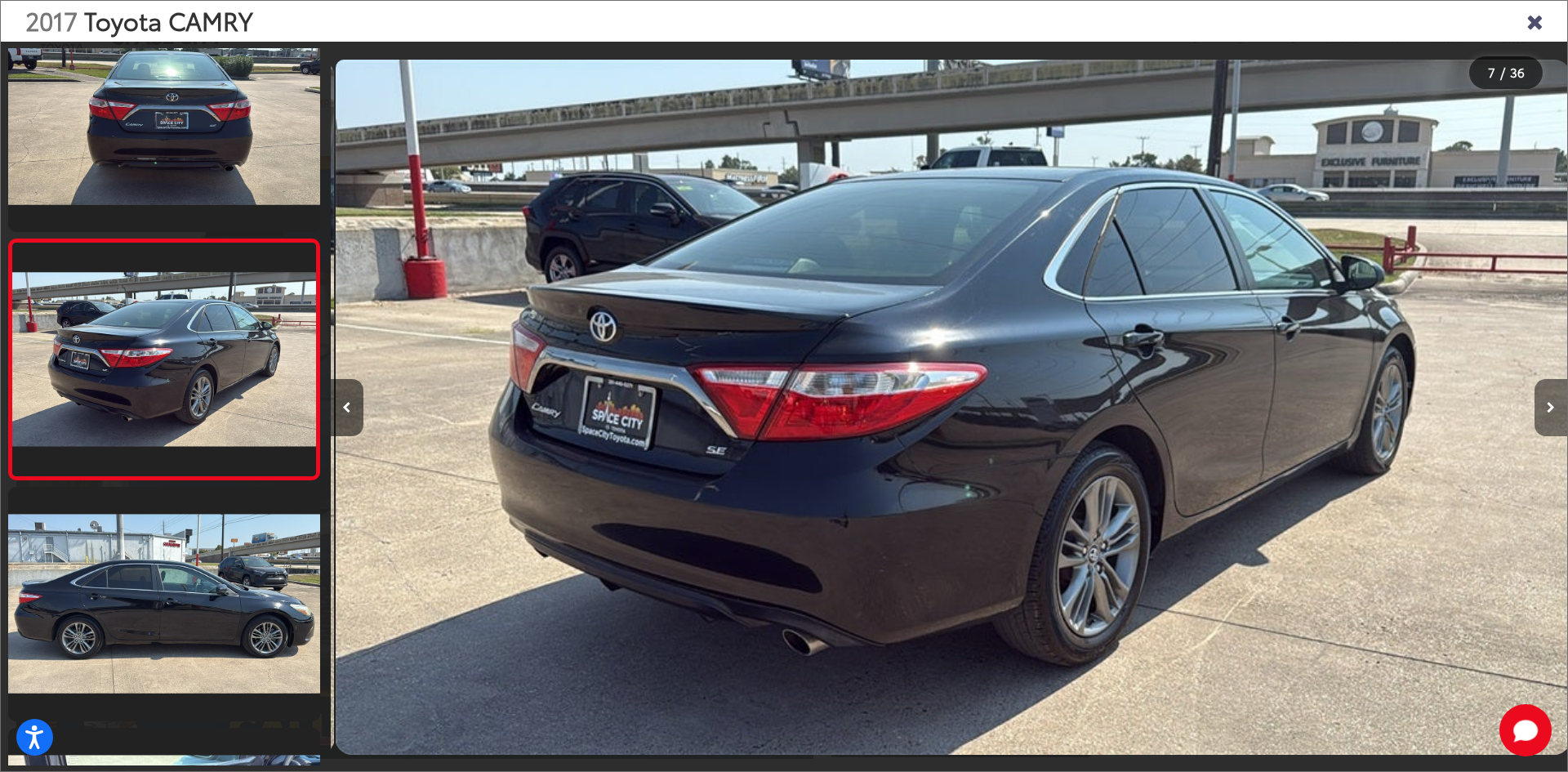
scroll to position [0, 7419]
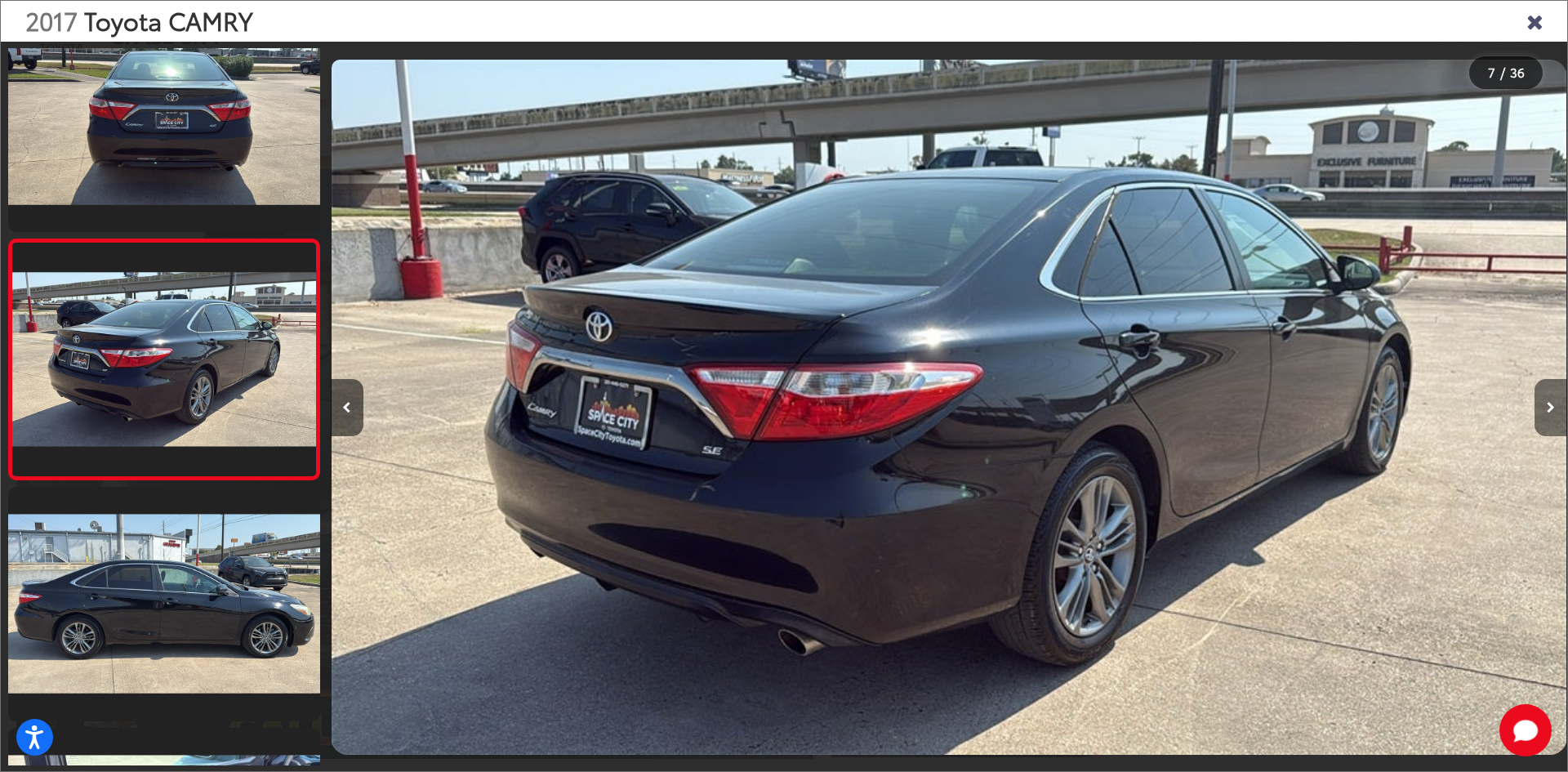
click at [1548, 412] on icon "Next image" at bounding box center [1550, 408] width 8 height 12
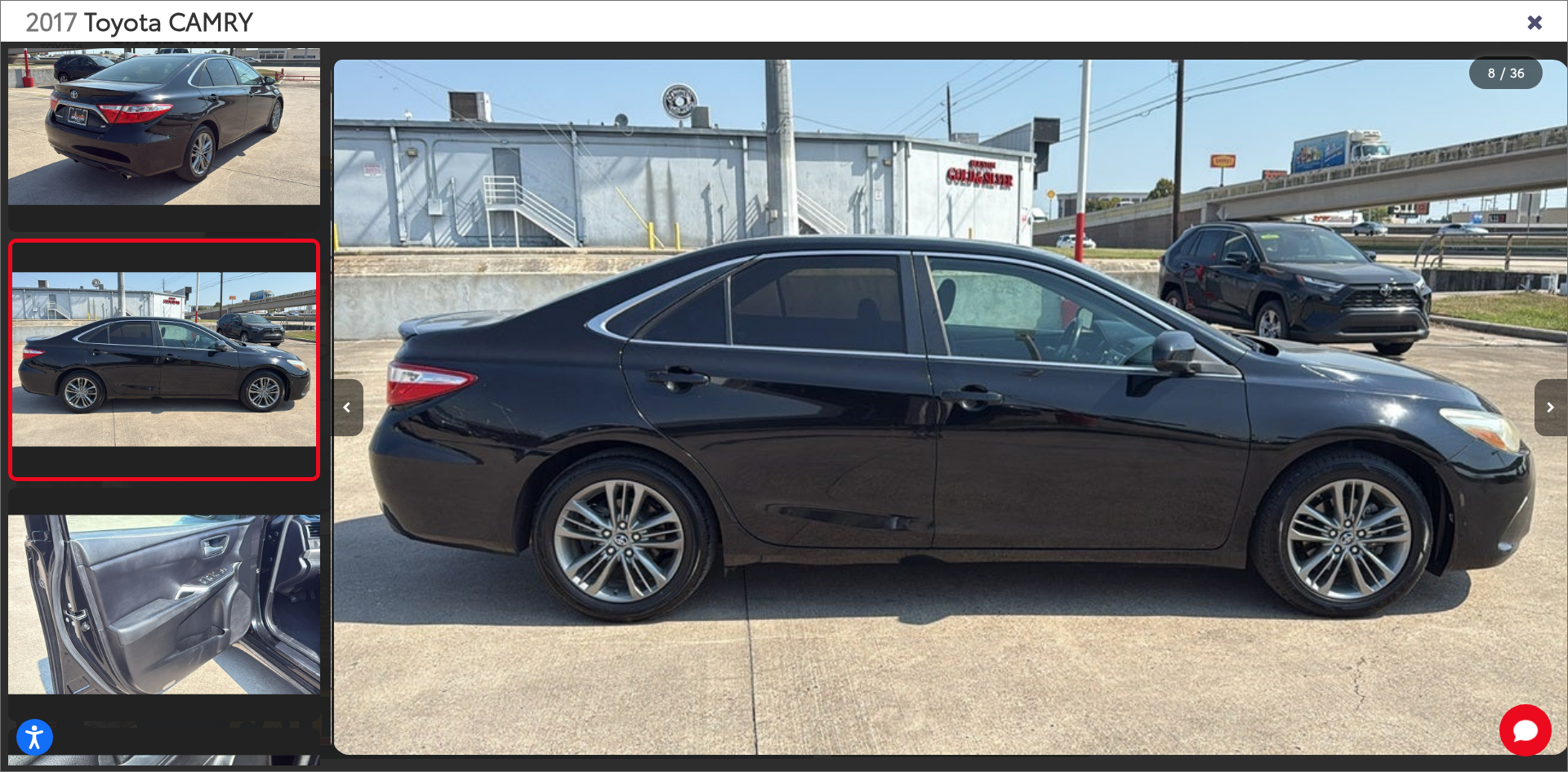
scroll to position [0, 8656]
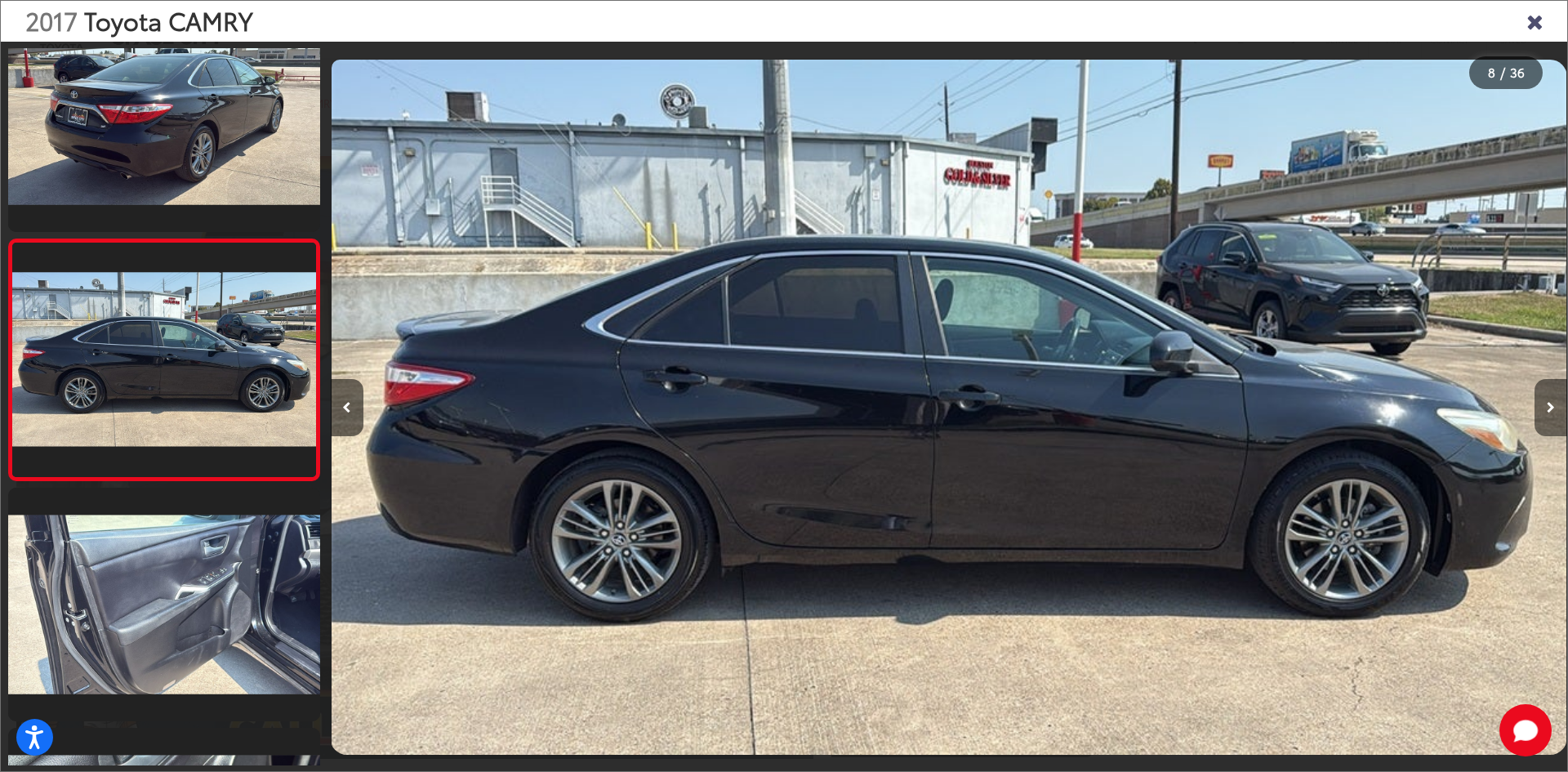
click at [1548, 412] on icon "Next image" at bounding box center [1550, 408] width 8 height 12
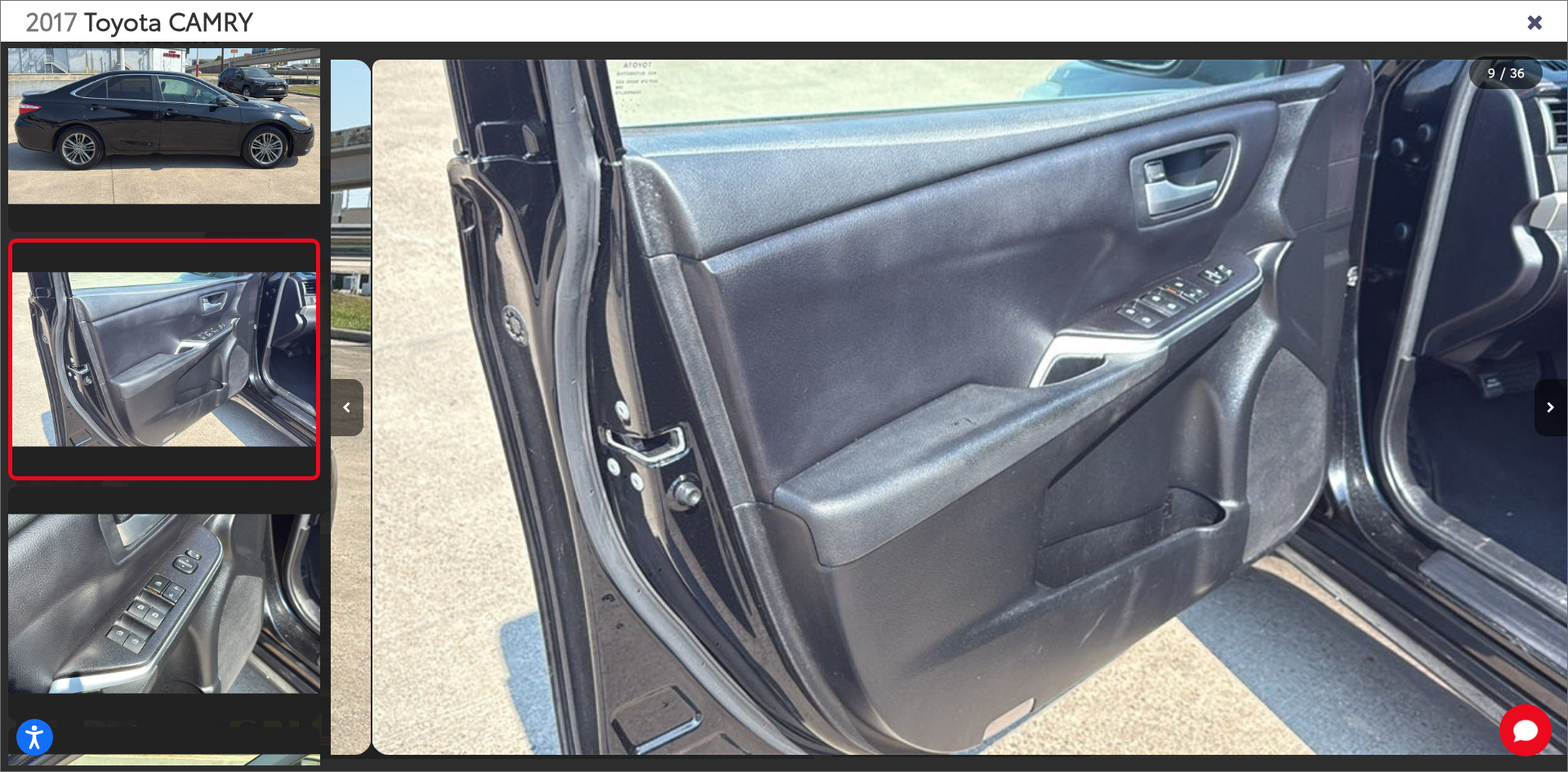
scroll to position [0, 0]
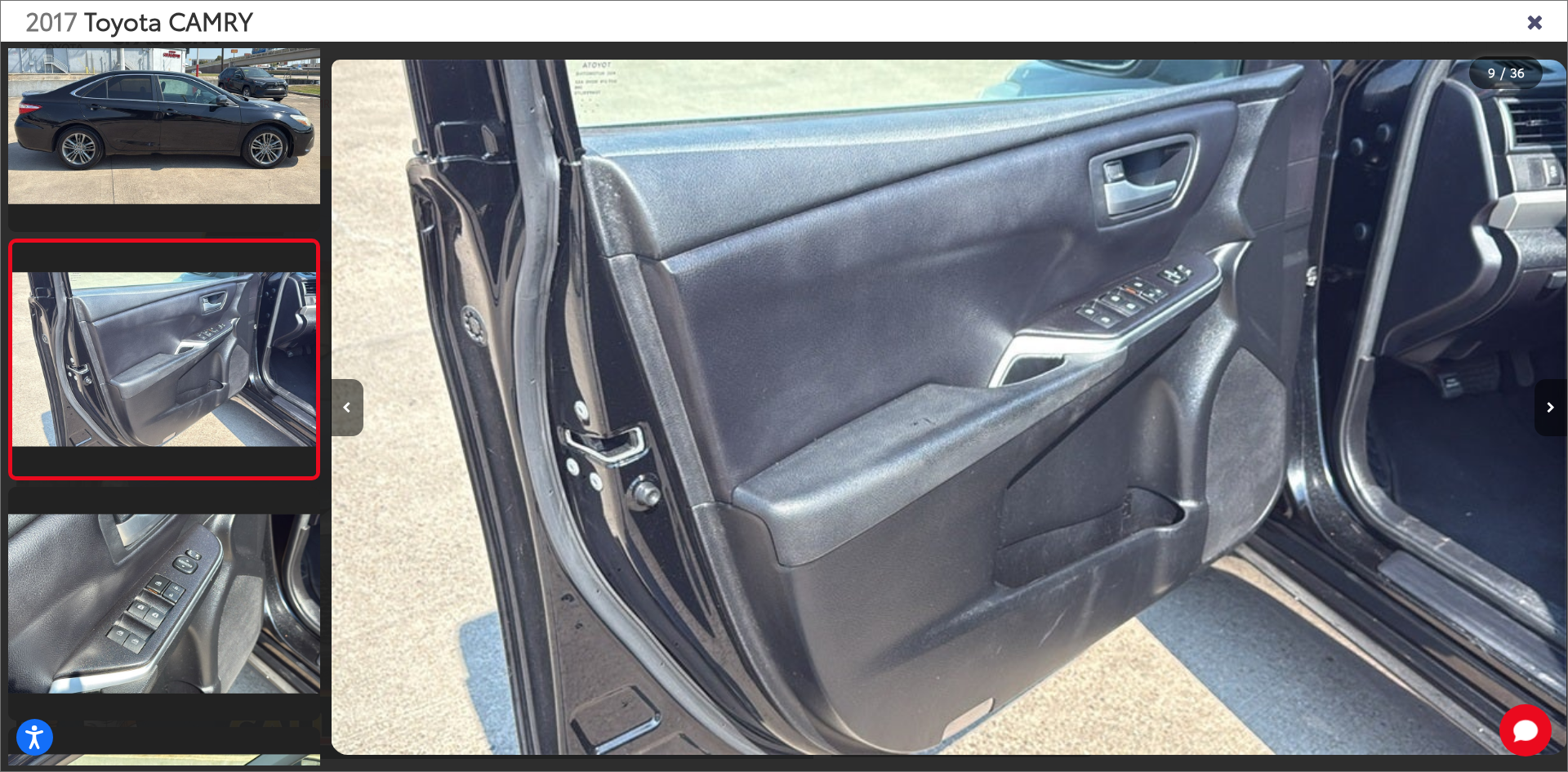
click at [1548, 412] on icon "Next image" at bounding box center [1550, 408] width 8 height 12
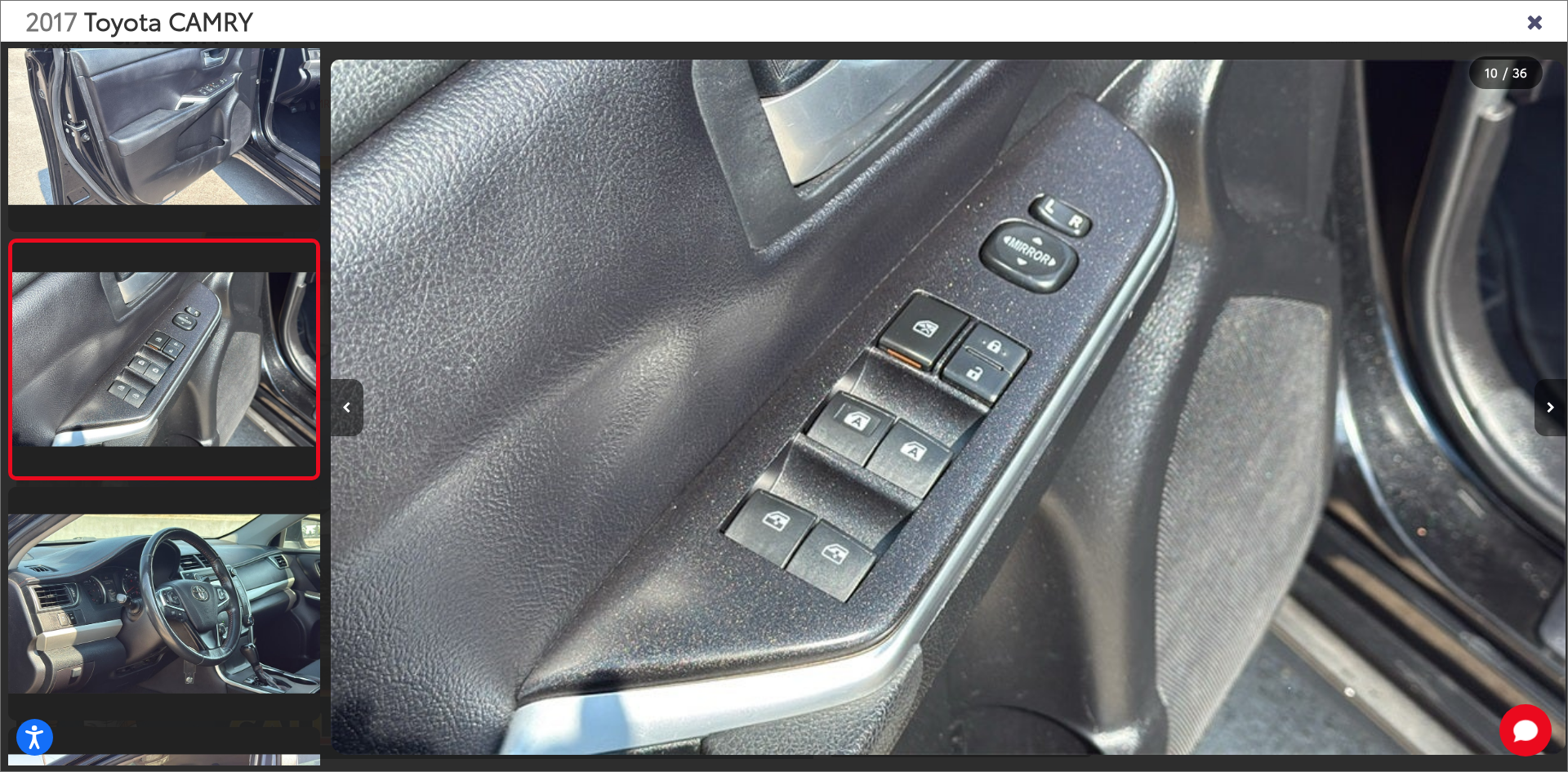
click at [1548, 412] on icon "Next image" at bounding box center [1550, 408] width 8 height 12
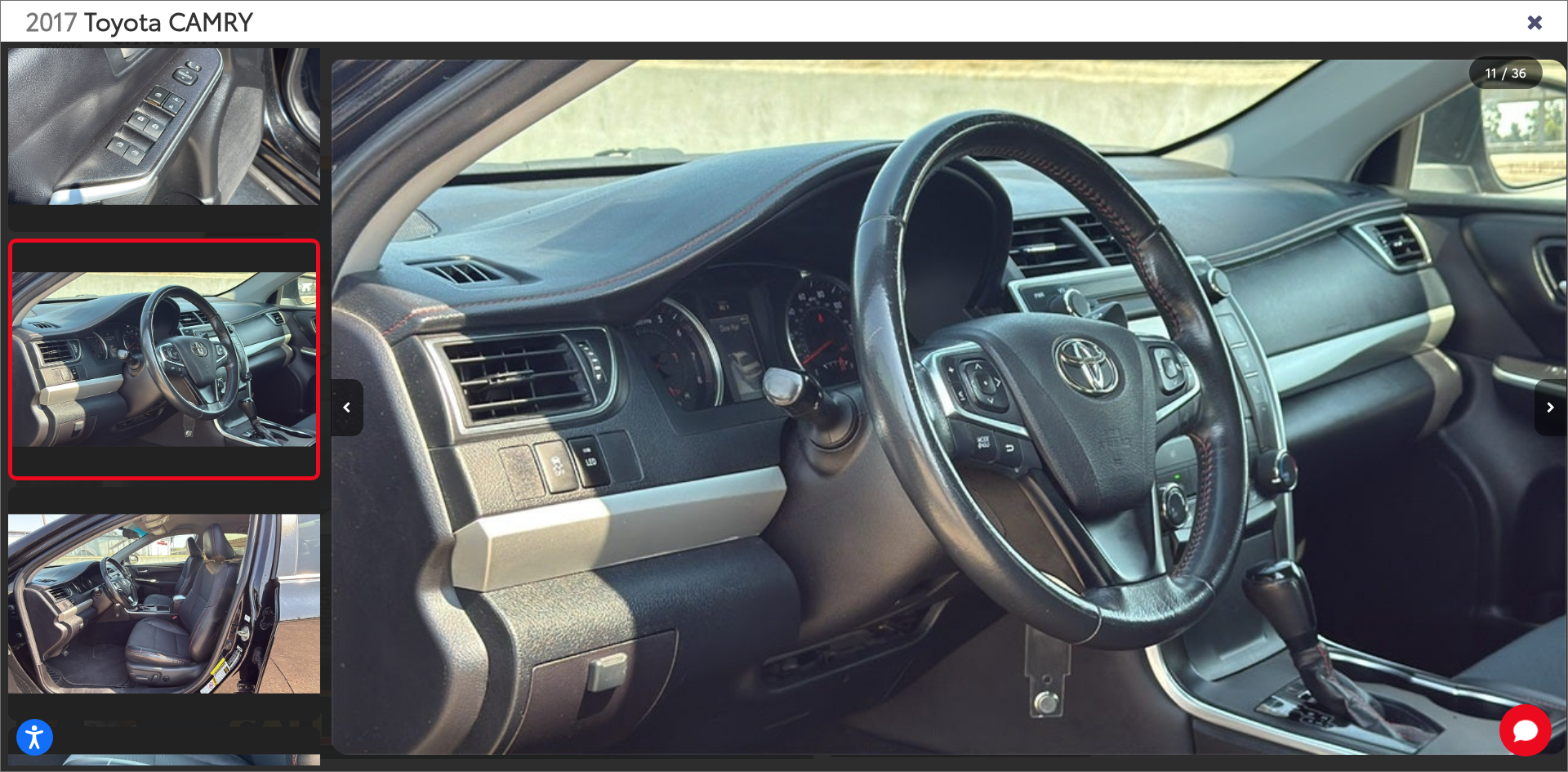
click at [1548, 412] on icon "Next image" at bounding box center [1550, 408] width 8 height 12
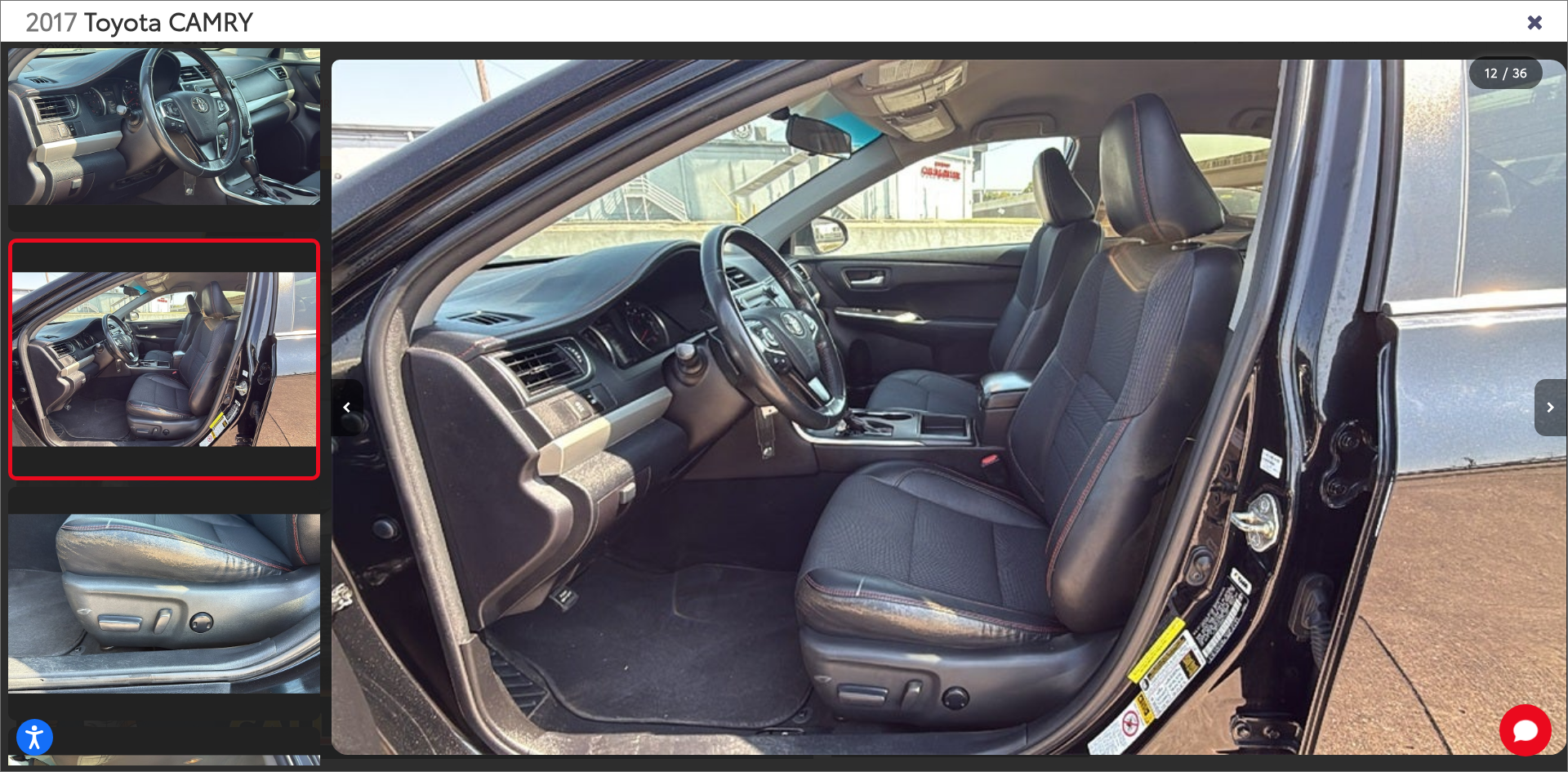
click at [1548, 412] on icon "Next image" at bounding box center [1550, 408] width 8 height 12
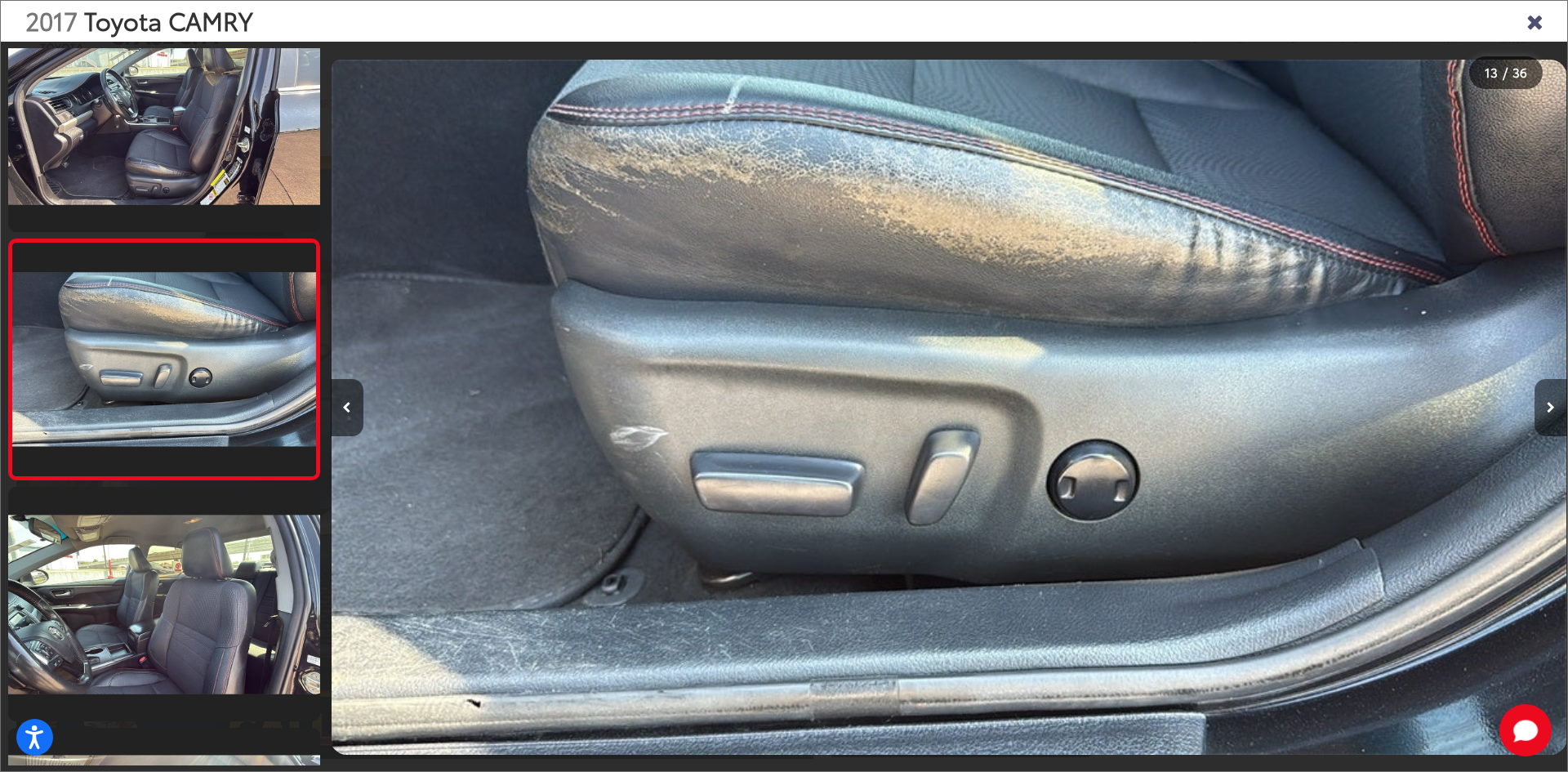
click at [1548, 412] on icon "Next image" at bounding box center [1550, 408] width 8 height 12
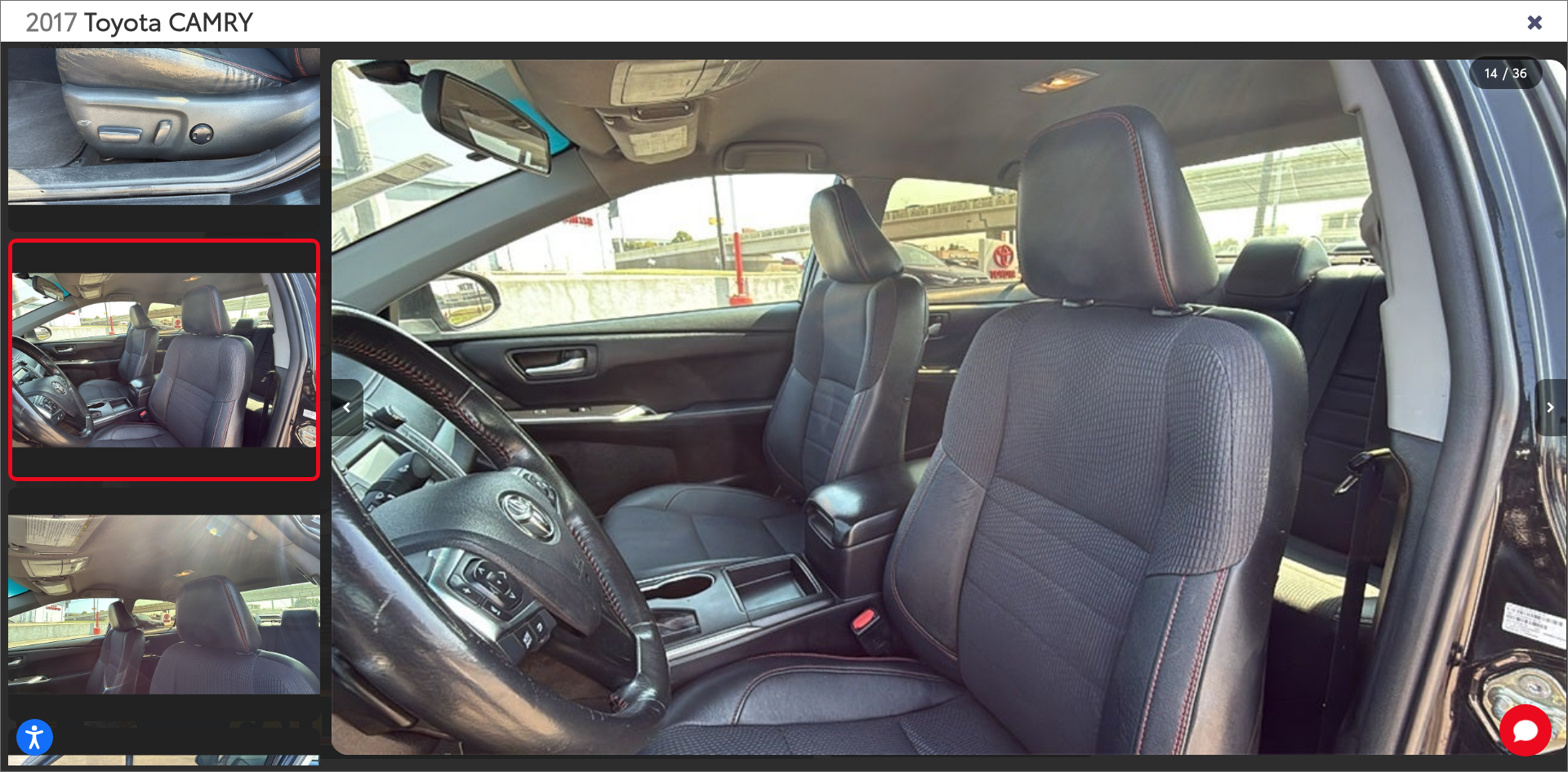
click at [1548, 412] on icon "Next image" at bounding box center [1550, 408] width 8 height 12
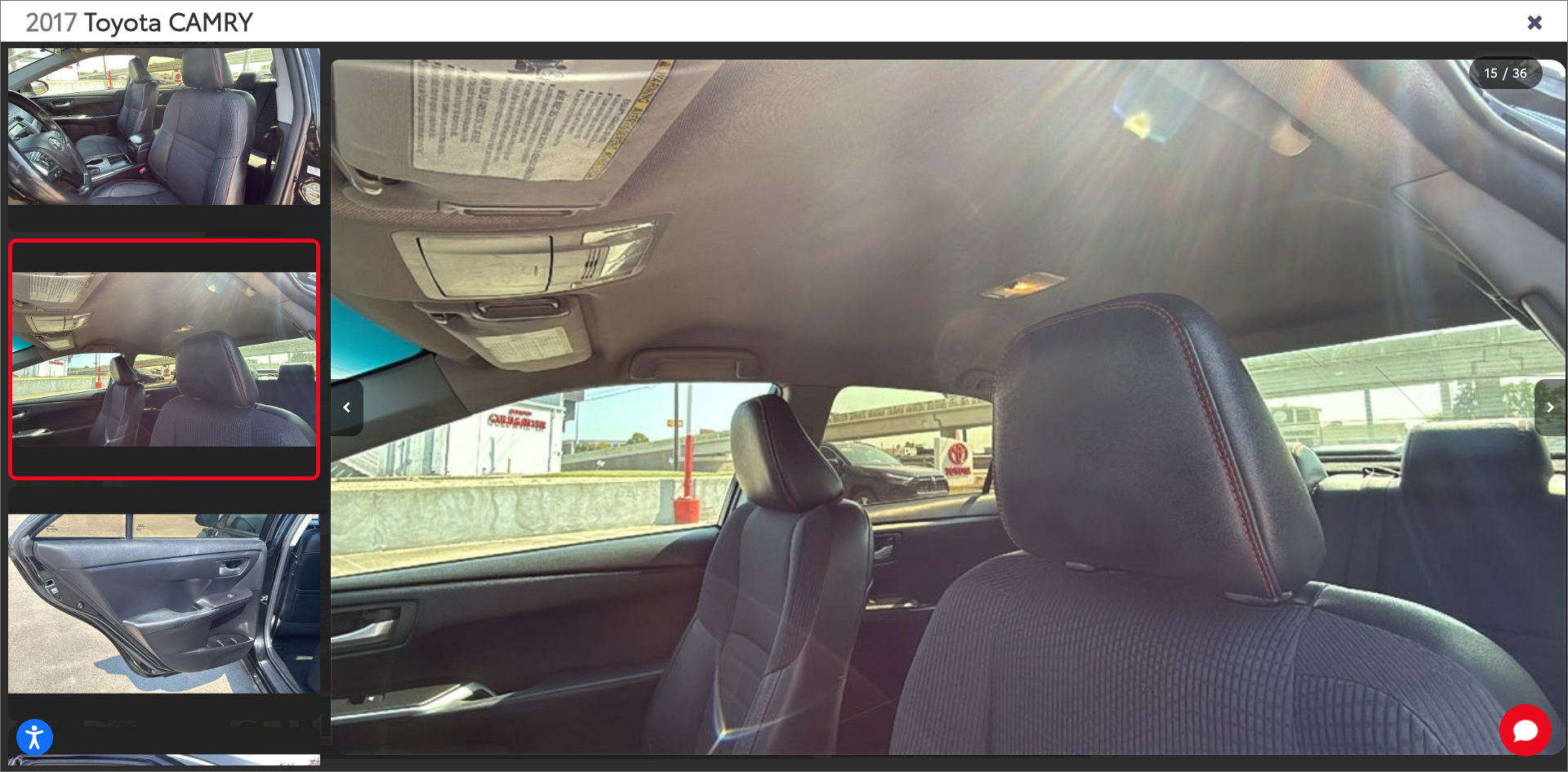
click at [1548, 412] on icon "Next image" at bounding box center [1550, 408] width 8 height 12
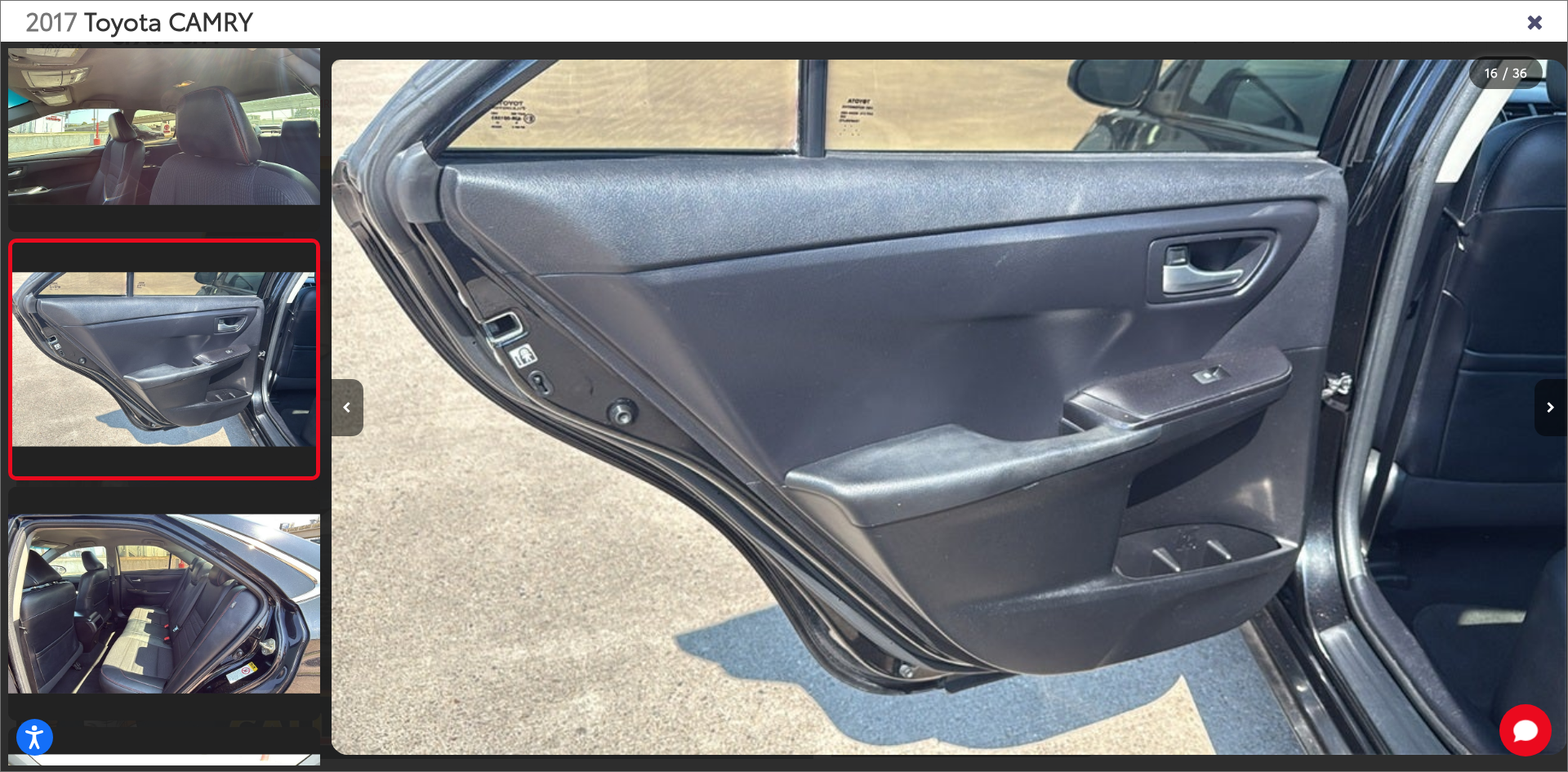
click at [1548, 412] on icon "Next image" at bounding box center [1550, 408] width 8 height 12
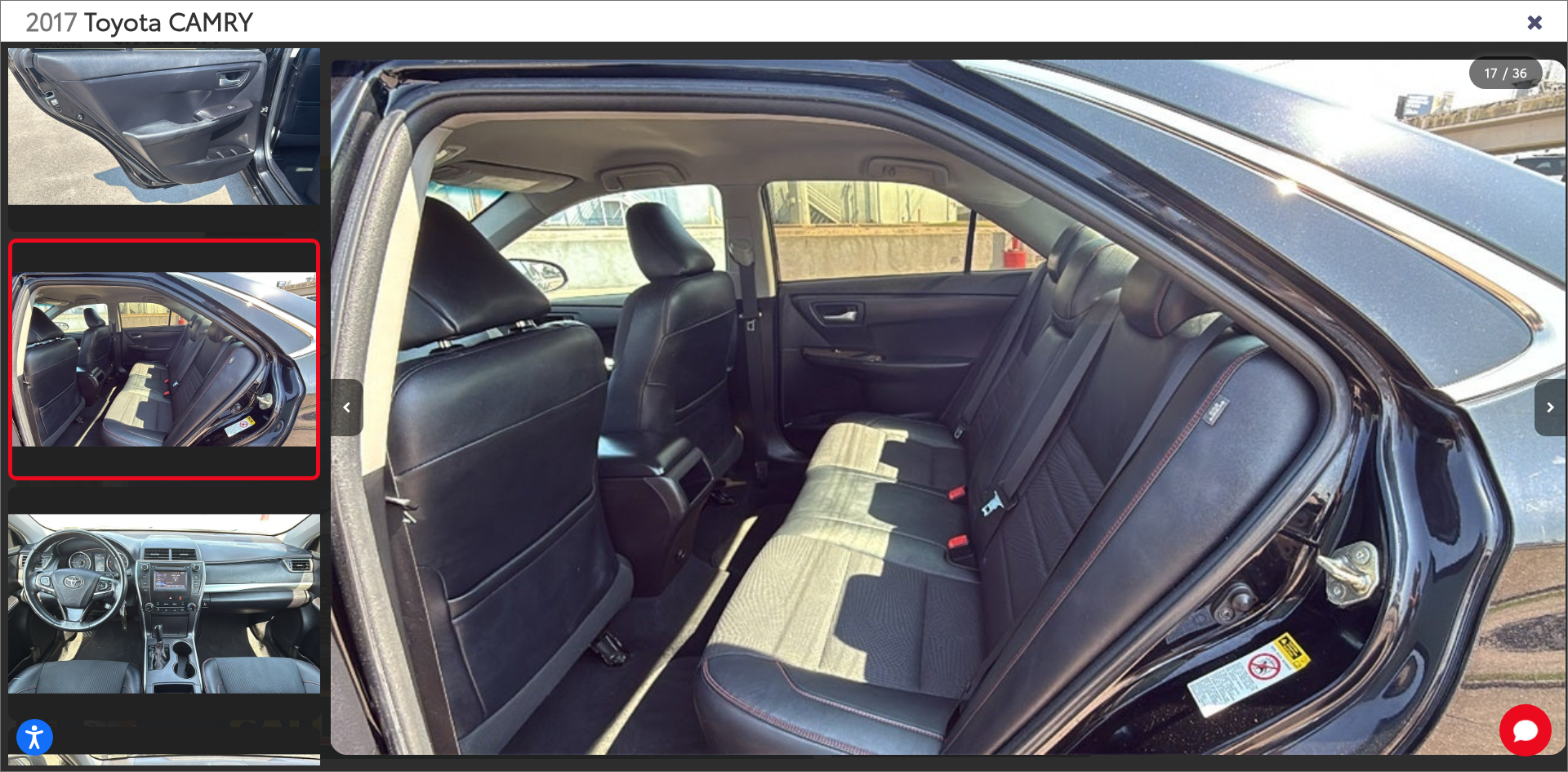
click at [1548, 412] on icon "Next image" at bounding box center [1550, 408] width 8 height 12
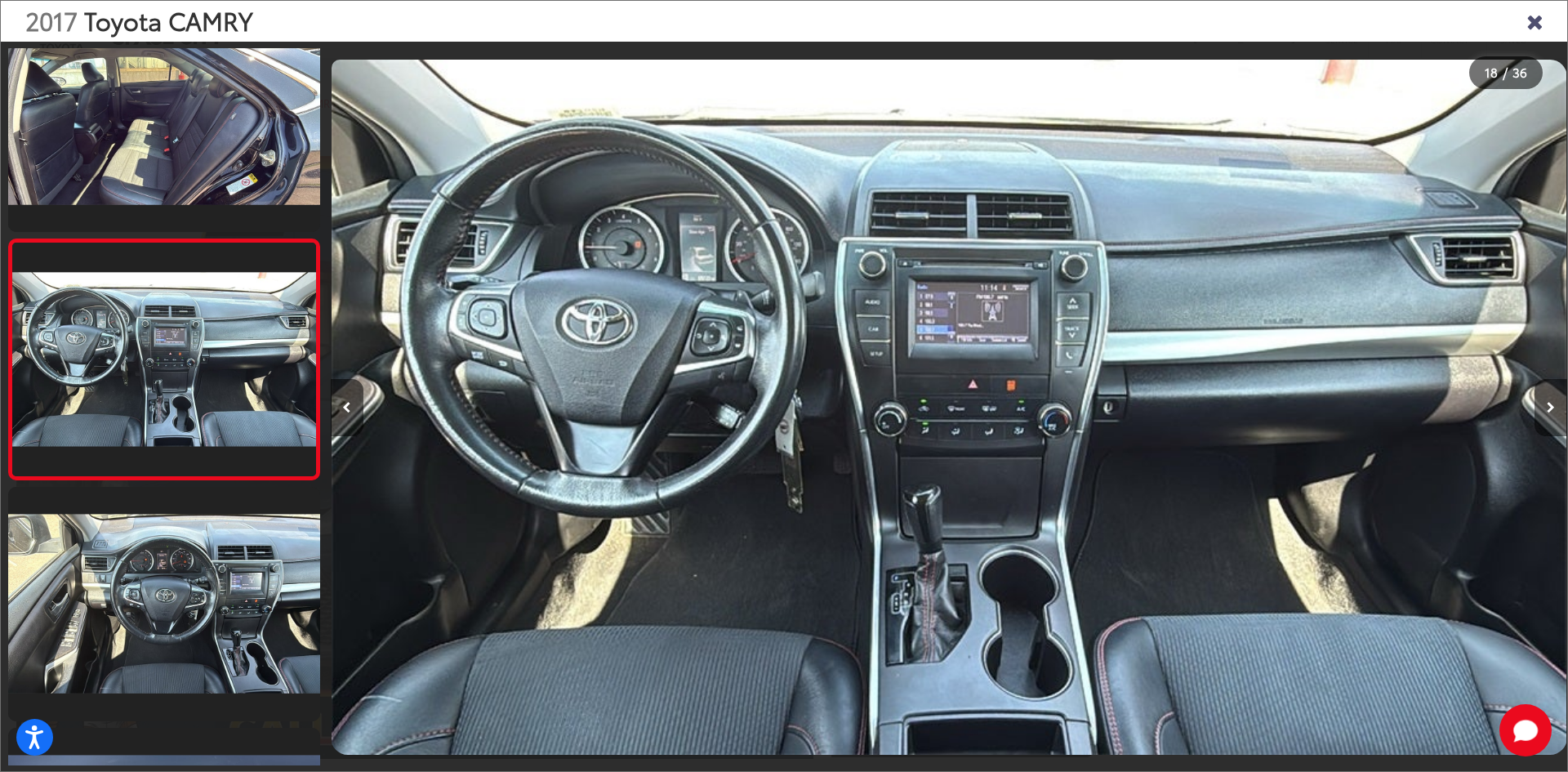
click at [1548, 412] on icon "Next image" at bounding box center [1550, 408] width 8 height 12
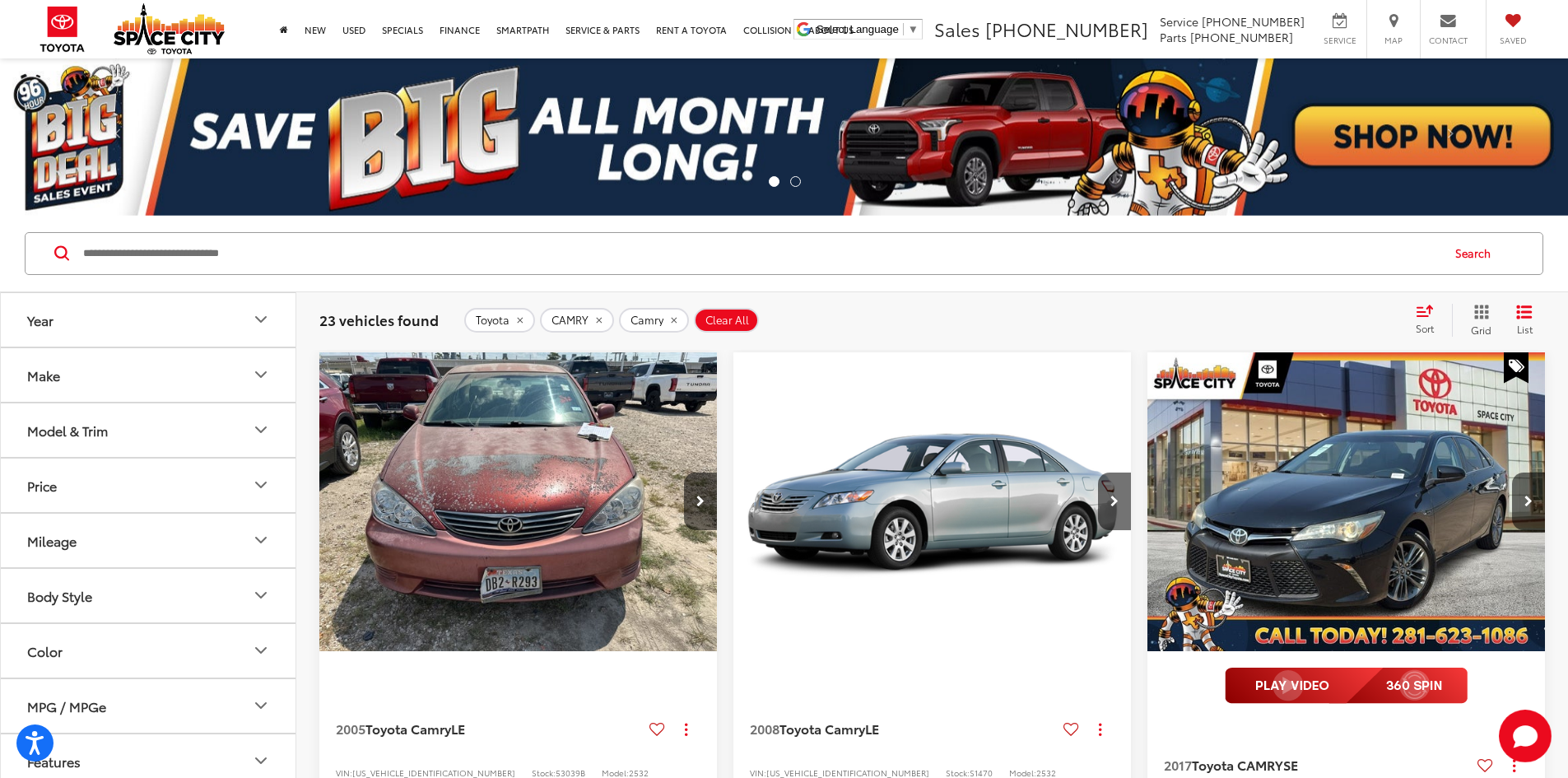
scroll to position [157, 0]
